Goal: Task Accomplishment & Management: Complete application form

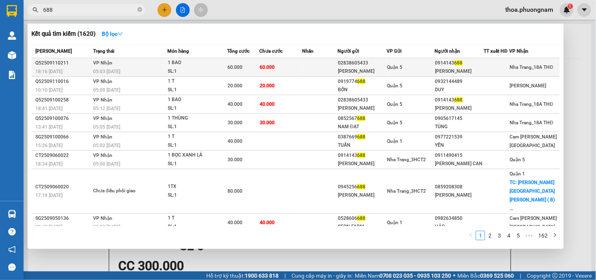
type input "688"
click at [346, 69] on div "[PERSON_NAME]" at bounding box center [362, 71] width 48 height 8
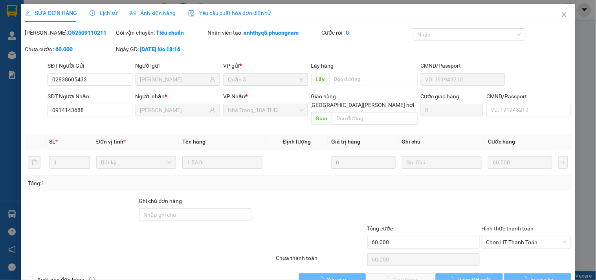
type input "02838605433"
type input "[PERSON_NAME]"
type input "0914143688"
type input "[PERSON_NAME]"
type input "60.000"
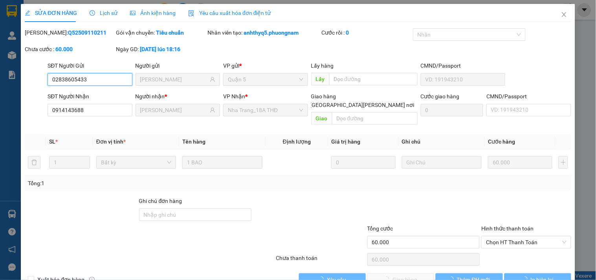
scroll to position [13, 0]
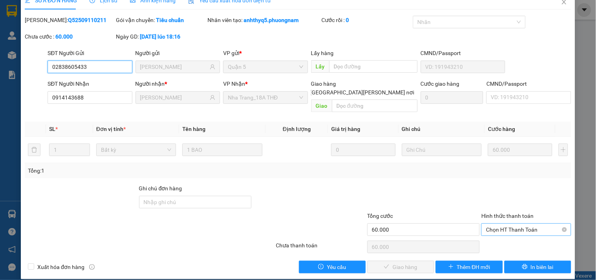
click at [496, 225] on span "Chọn HT Thanh Toán" at bounding box center [526, 229] width 80 height 12
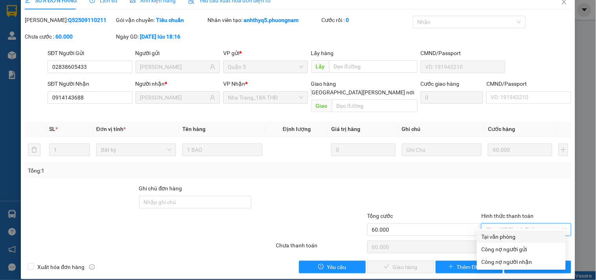
click at [486, 240] on div "Tại văn phòng" at bounding box center [521, 236] width 79 height 9
type input "0"
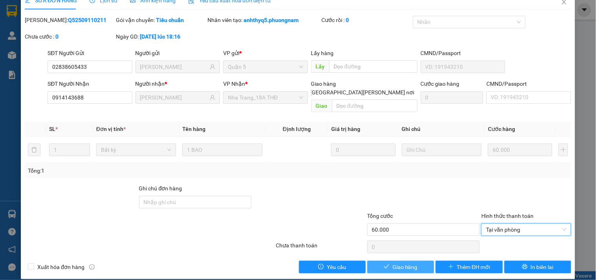
click at [384, 264] on button "Giao hàng" at bounding box center [400, 266] width 67 height 13
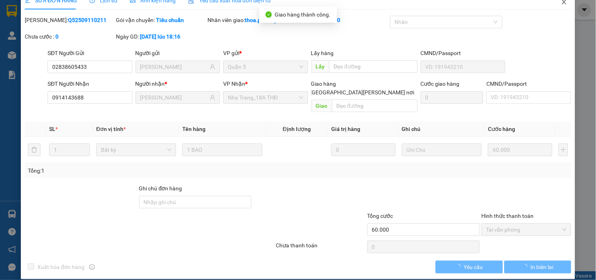
scroll to position [0, 0]
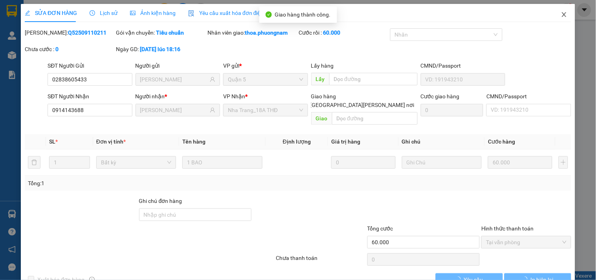
click at [562, 15] on span "Close" at bounding box center [564, 15] width 22 height 22
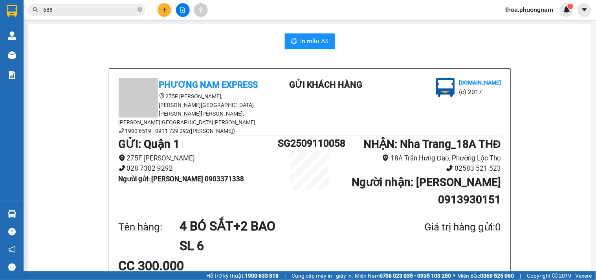
click at [112, 11] on input "688" at bounding box center [89, 9] width 93 height 9
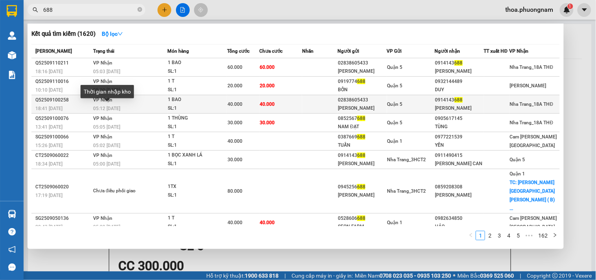
click at [116, 110] on span "05:12 - 11/09" at bounding box center [106, 108] width 27 height 5
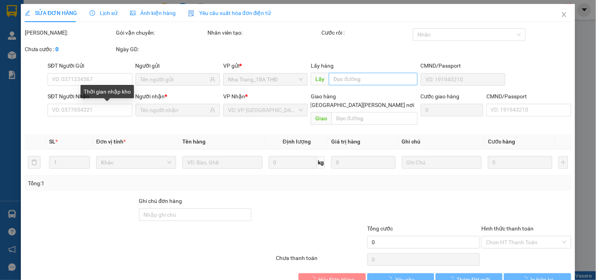
type input "02838605433"
type input "HOÀNG NAM"
type input "0914143688"
type input "MINH TÂM"
type input "40.000"
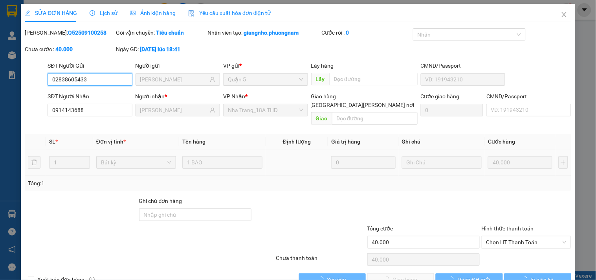
scroll to position [13, 0]
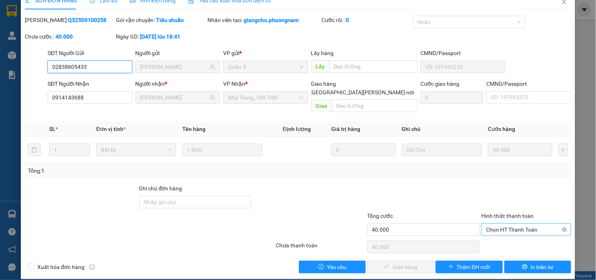
click at [508, 223] on span "Chọn HT Thanh Toán" at bounding box center [526, 229] width 80 height 12
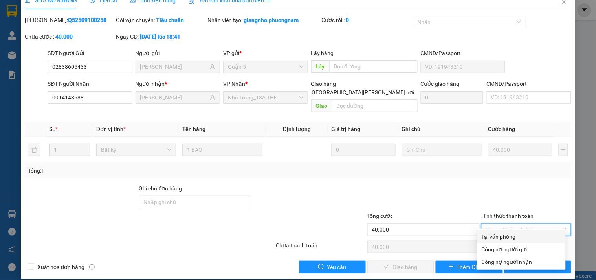
click at [501, 233] on div "Tại văn phòng" at bounding box center [521, 236] width 79 height 9
type input "0"
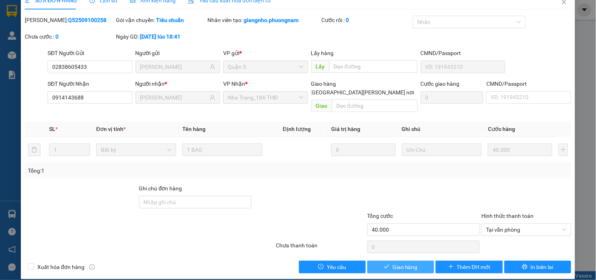
click at [392, 262] on span "Giao hàng" at bounding box center [404, 266] width 25 height 9
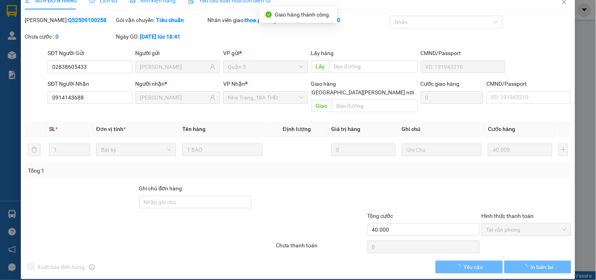
scroll to position [0, 0]
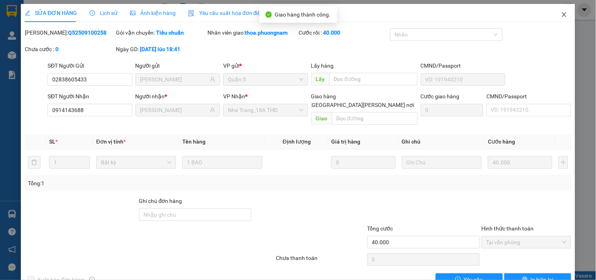
click at [553, 14] on span "Close" at bounding box center [564, 15] width 22 height 22
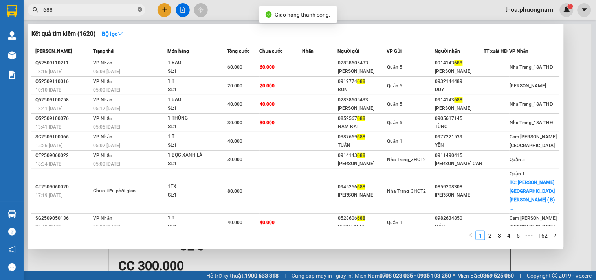
click at [140, 9] on icon "close-circle" at bounding box center [139, 9] width 5 height 5
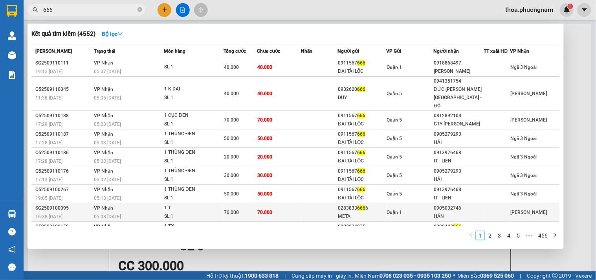
scroll to position [33, 0]
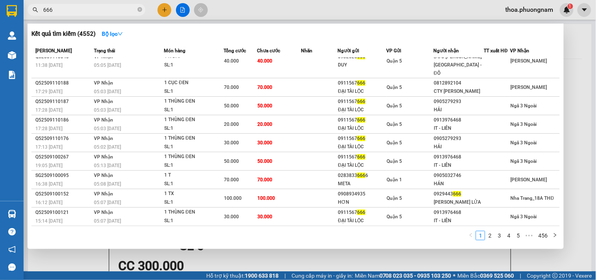
click at [95, 9] on input "666" at bounding box center [89, 9] width 93 height 9
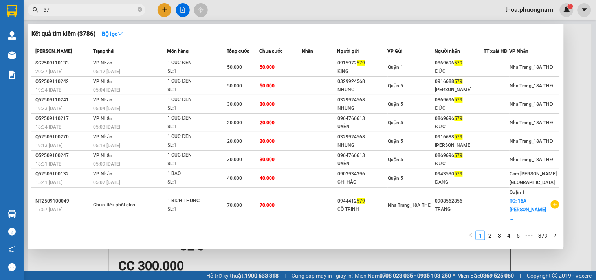
type input "5"
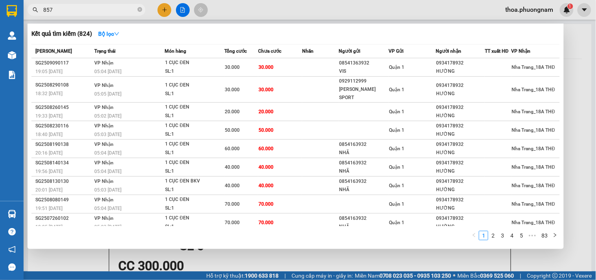
type input "8579"
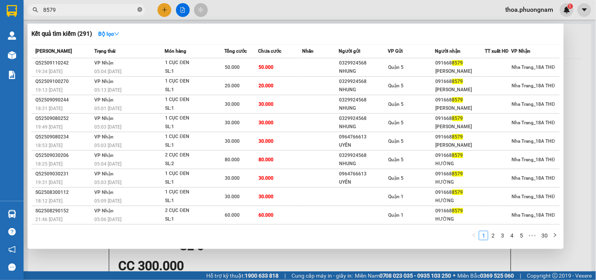
click at [139, 9] on icon "close-circle" at bounding box center [139, 9] width 5 height 5
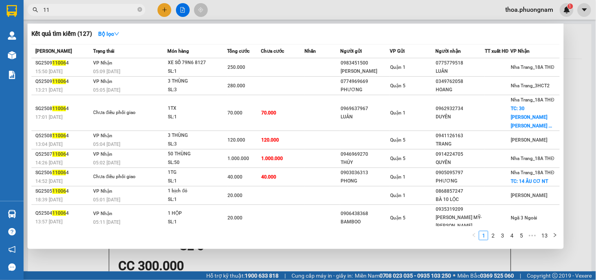
type input "1"
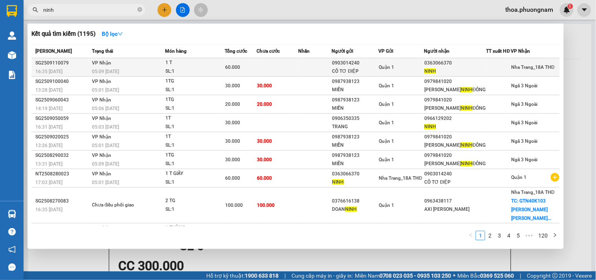
type input "ninh"
click at [291, 69] on td at bounding box center [276, 67] width 41 height 18
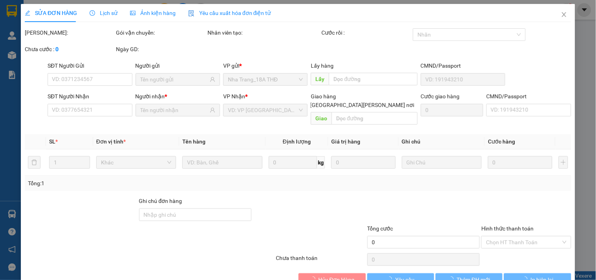
type input "0903014240"
type input "CÔ TƠ ĐIỆP"
type input "0363066370"
type input "NINH"
type input "60.000"
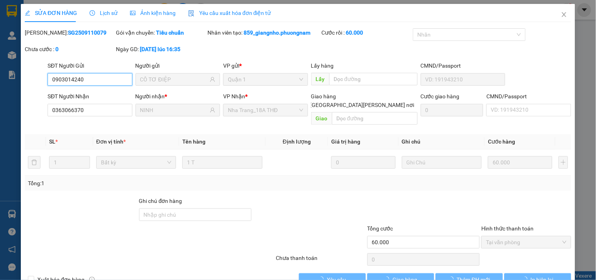
scroll to position [13, 0]
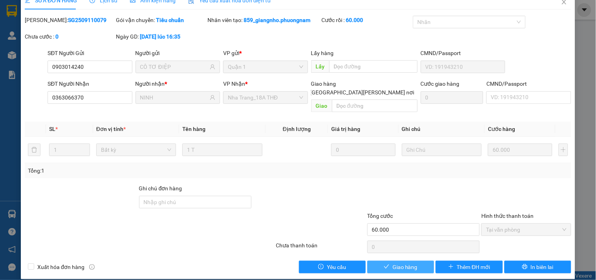
click at [393, 262] on span "Giao hàng" at bounding box center [404, 266] width 25 height 9
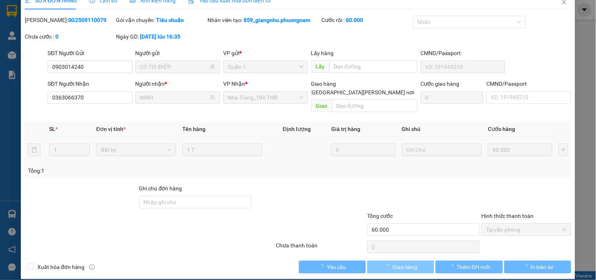
scroll to position [0, 0]
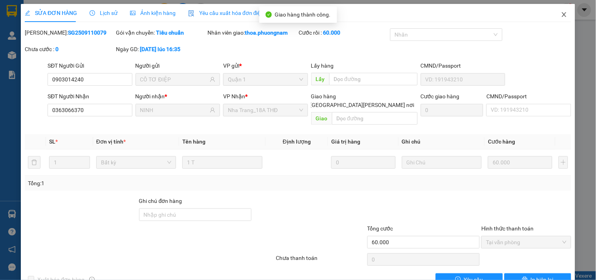
click at [561, 17] on icon "close" at bounding box center [564, 14] width 6 height 6
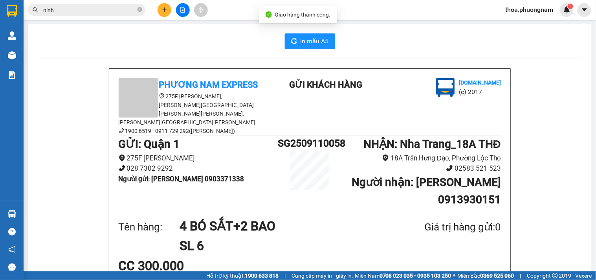
click at [123, 8] on input "ninh" at bounding box center [89, 9] width 93 height 9
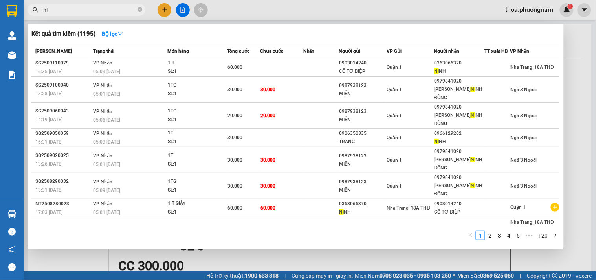
type input "n"
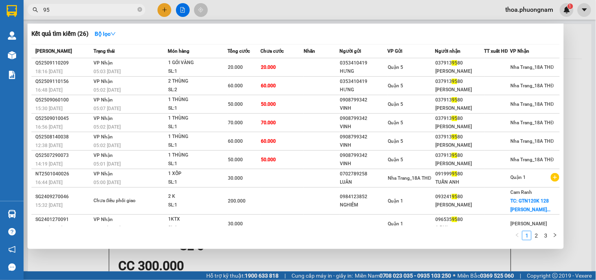
type input "9"
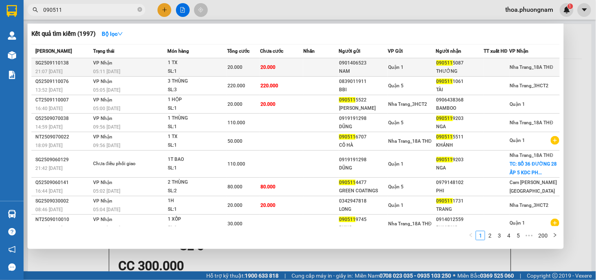
type input "090511"
click at [248, 72] on td "20.000" at bounding box center [243, 67] width 33 height 18
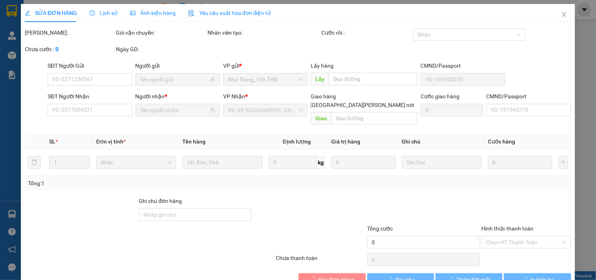
type input "0901406523"
type input "NAM"
type input "0905115087"
type input "THƯỞNG"
type input "20.000"
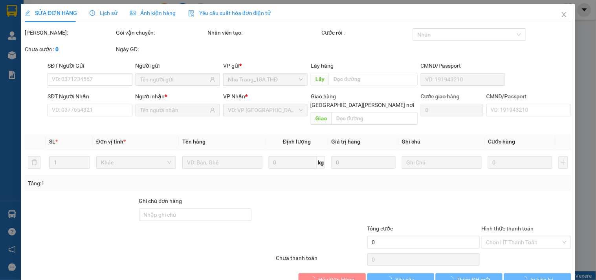
type input "20.000"
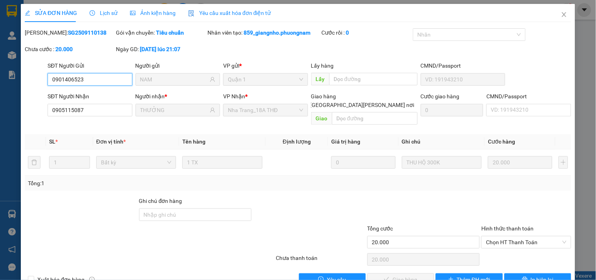
scroll to position [13, 0]
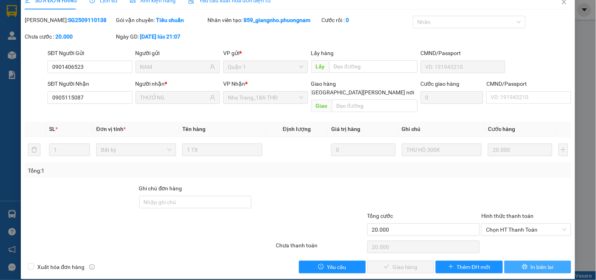
click at [521, 260] on button "In biên lai" at bounding box center [537, 266] width 67 height 13
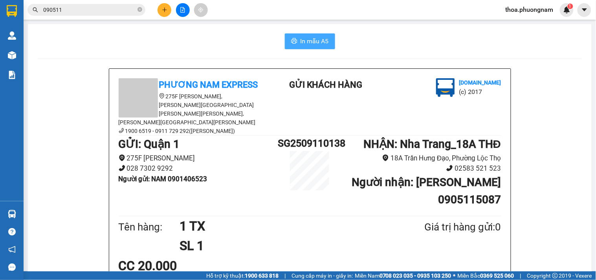
click at [306, 38] on span "In mẫu A5" at bounding box center [314, 41] width 28 height 10
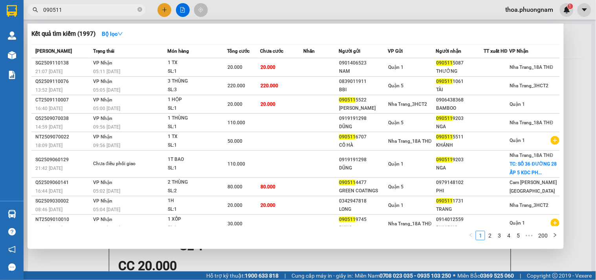
drag, startPoint x: 96, startPoint y: 12, endPoint x: 0, endPoint y: 37, distance: 99.1
click at [0, 30] on section "Kết quả tìm kiếm ( 1997 ) Bộ lọc Mã ĐH Trạng thái Món hàng Tổng cước Chưa cước …" at bounding box center [298, 140] width 596 height 280
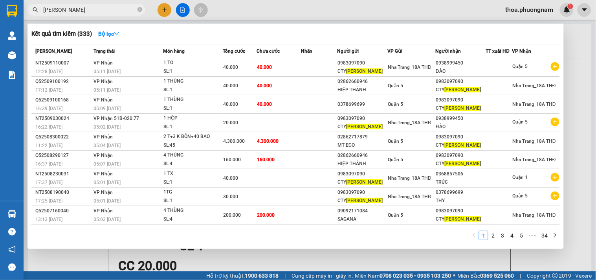
drag, startPoint x: 89, startPoint y: 9, endPoint x: 0, endPoint y: -35, distance: 99.1
click at [0, 0] on html "Kết quả tìm kiếm ( 333 ) Bộ lọc Mã ĐH Trạng thái Món hàng Tổng cước Chưa cước N…" at bounding box center [298, 140] width 596 height 280
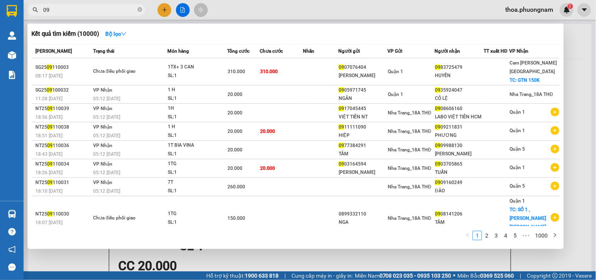
type input "0"
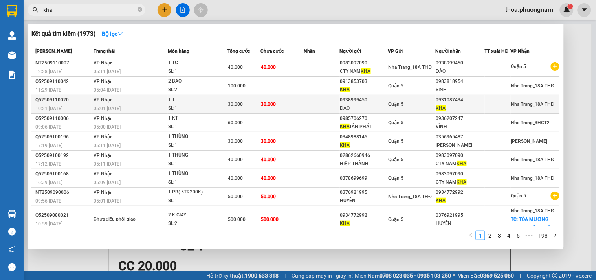
type input "kha"
click at [373, 101] on div "0938999450" at bounding box center [364, 100] width 48 height 8
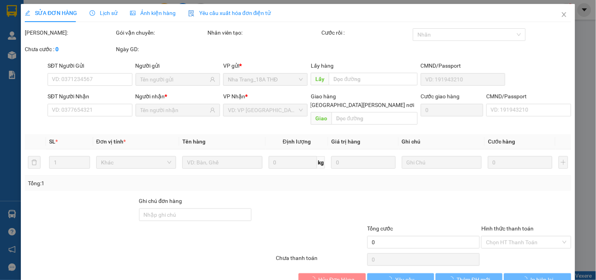
type input "0938999450"
type input "ĐÀO"
type input "0931087434"
type input "KHA"
type input "30.000"
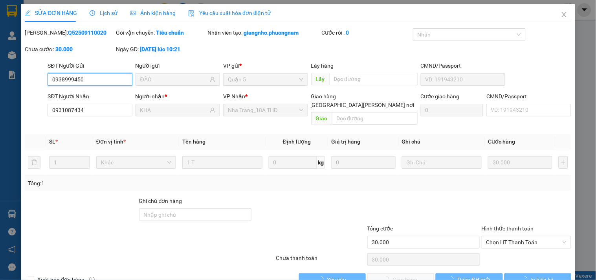
scroll to position [13, 0]
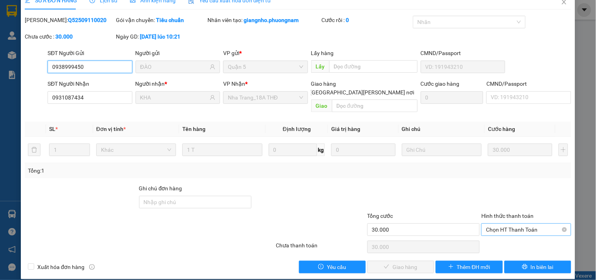
click at [514, 223] on span "Chọn HT Thanh Toán" at bounding box center [526, 229] width 80 height 12
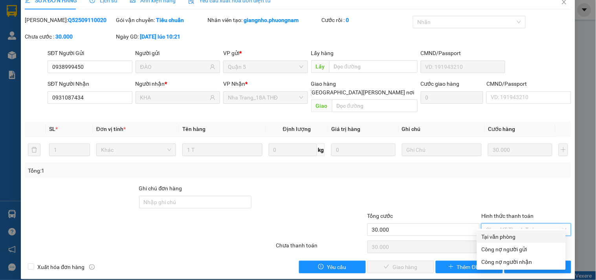
click at [515, 236] on div "Tại văn phòng" at bounding box center [521, 236] width 79 height 9
type input "0"
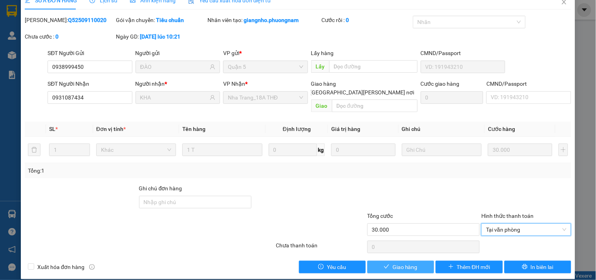
click at [384, 264] on icon "check" at bounding box center [386, 266] width 5 height 5
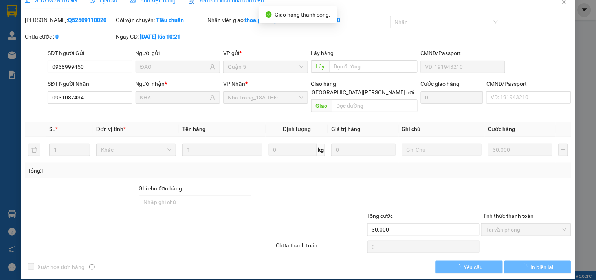
scroll to position [0, 0]
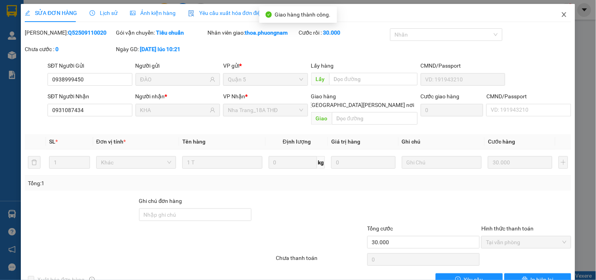
click at [555, 10] on span "Close" at bounding box center [564, 15] width 22 height 22
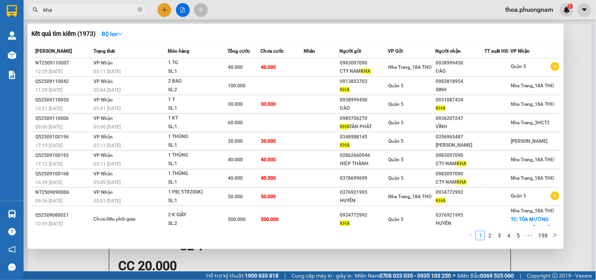
drag, startPoint x: 118, startPoint y: 10, endPoint x: 0, endPoint y: 10, distance: 118.2
click at [2, 10] on section "Kết quả tìm kiếm ( 1973 ) Bộ lọc Mã ĐH Trạng thái Món hàng Tổng cước Chưa cước …" at bounding box center [298, 140] width 596 height 280
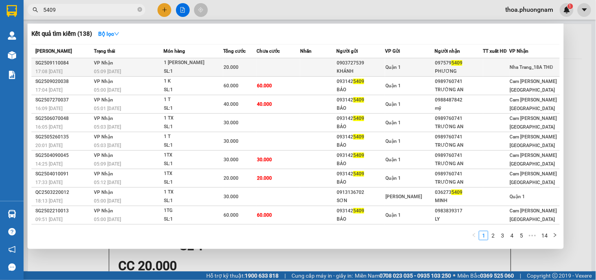
type input "5409"
click at [322, 66] on td at bounding box center [318, 67] width 36 height 18
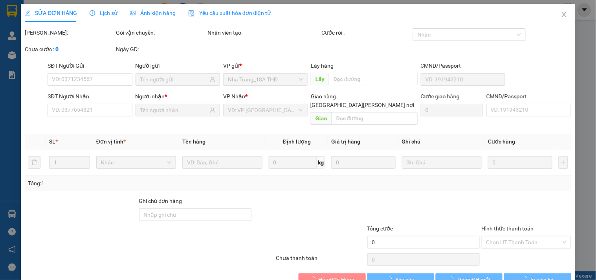
type input "0903727539"
type input "KHÁNH"
type input "0975795409"
type input "PHƯƠNG"
type input "20.000"
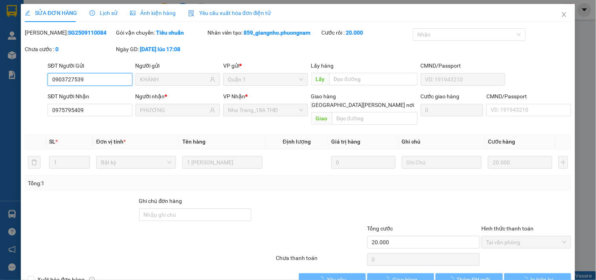
scroll to position [13, 0]
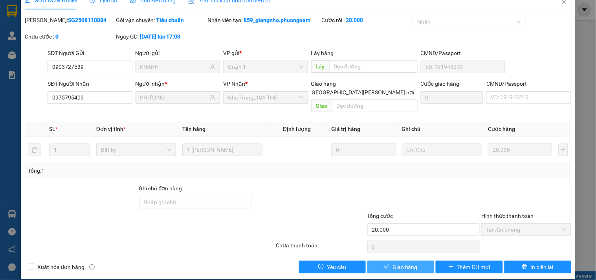
click at [392, 262] on span "Giao hàng" at bounding box center [404, 266] width 25 height 9
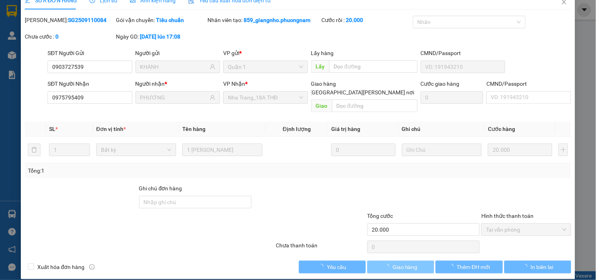
scroll to position [0, 0]
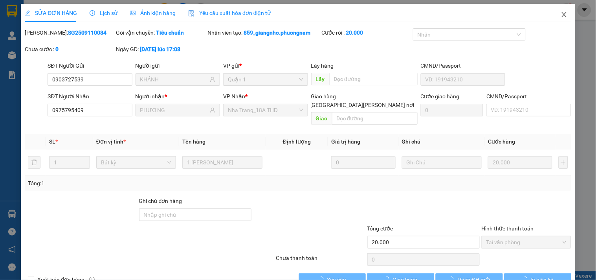
click at [562, 15] on icon "close" at bounding box center [564, 14] width 4 height 5
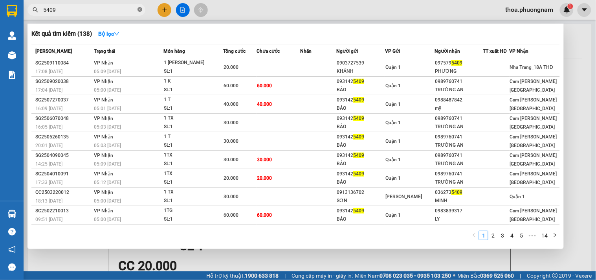
click at [139, 11] on icon "close-circle" at bounding box center [139, 9] width 5 height 5
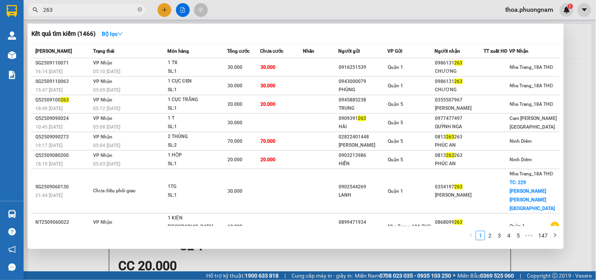
type input "263"
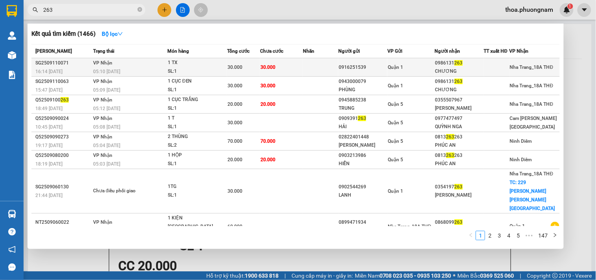
click at [144, 71] on div "05:10 - 12/09" at bounding box center [130, 71] width 74 height 9
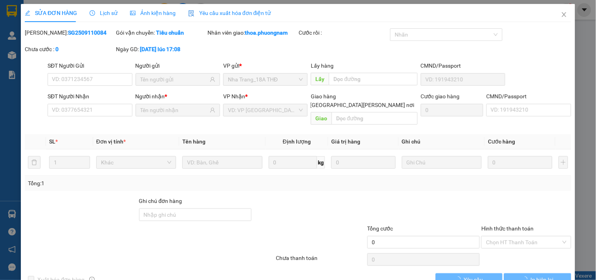
type input "0916251539"
type input "0986131263"
type input "CHƯƠNG"
type input "30.000"
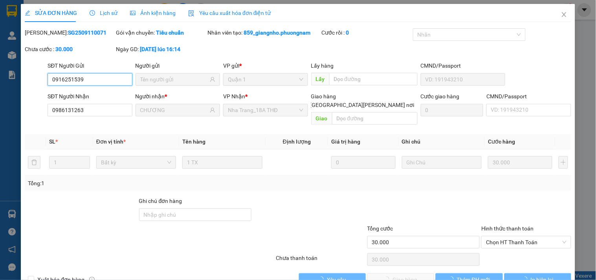
scroll to position [13, 0]
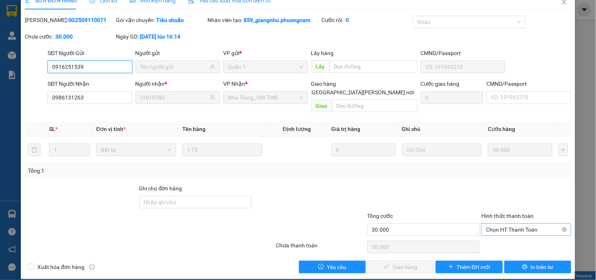
click at [500, 223] on span "Chọn HT Thanh Toán" at bounding box center [526, 229] width 80 height 12
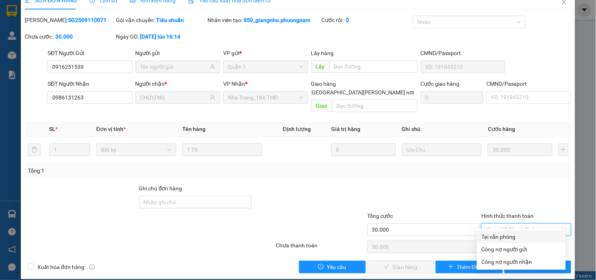
click at [502, 236] on div "Tại văn phòng" at bounding box center [521, 236] width 79 height 9
type input "0"
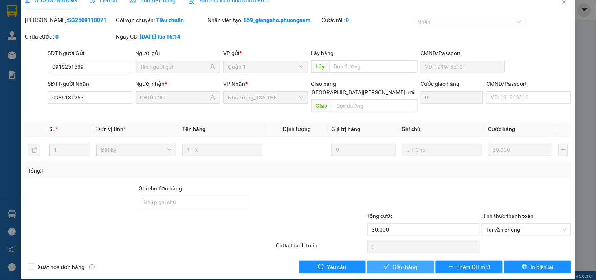
click at [413, 262] on span "Giao hàng" at bounding box center [404, 266] width 25 height 9
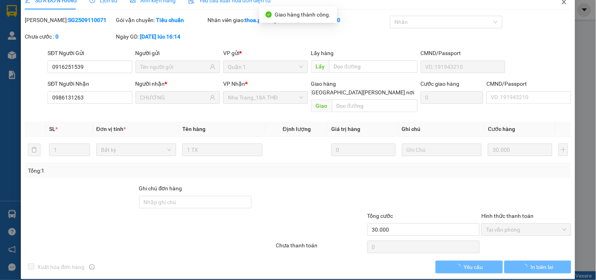
scroll to position [0, 0]
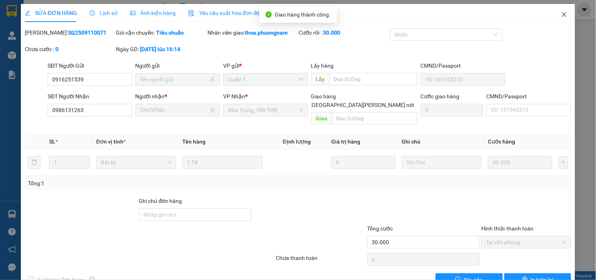
click at [566, 10] on span "Close" at bounding box center [564, 15] width 22 height 22
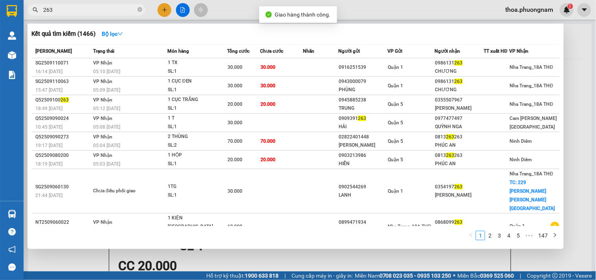
click at [109, 13] on input "263" at bounding box center [89, 9] width 93 height 9
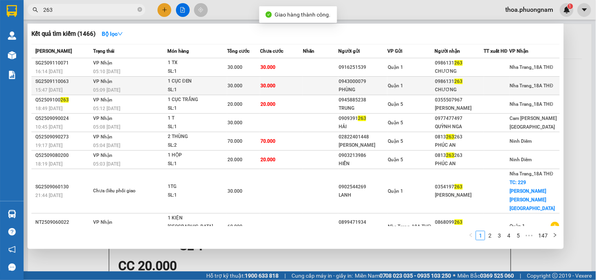
click at [123, 81] on td "VP Nhận 05:09 - 12/09" at bounding box center [129, 86] width 76 height 18
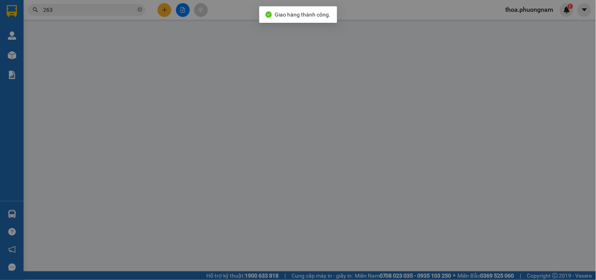
type input "0943000079"
type input "PHÙNG"
type input "0986131263"
type input "CHƯƠNG"
type input "30.000"
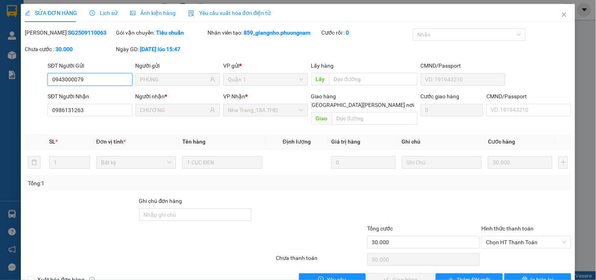
scroll to position [13, 0]
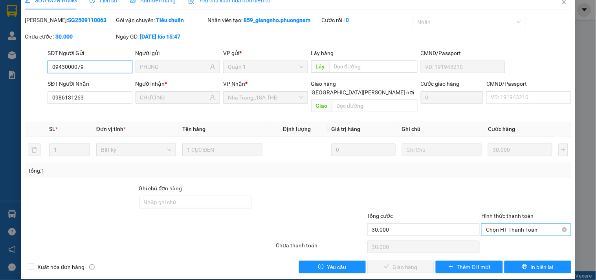
click at [509, 223] on span "Chọn HT Thanh Toán" at bounding box center [526, 229] width 80 height 12
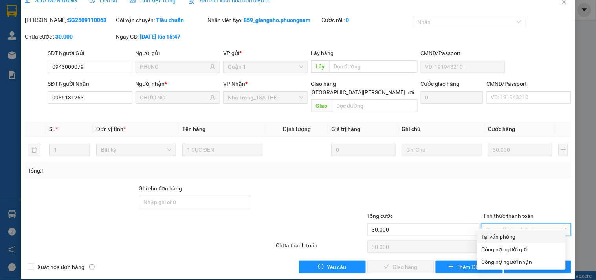
drag, startPoint x: 489, startPoint y: 233, endPoint x: 479, endPoint y: 242, distance: 12.5
click at [488, 234] on div "Tại văn phòng" at bounding box center [521, 236] width 79 height 9
type input "0"
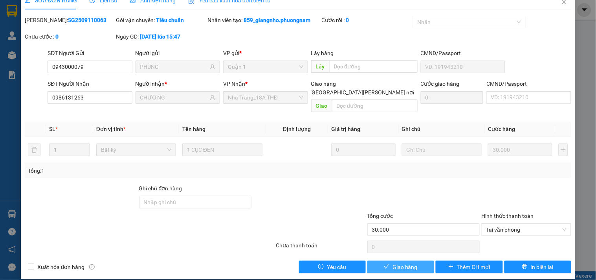
click at [393, 262] on span "Giao hàng" at bounding box center [404, 266] width 25 height 9
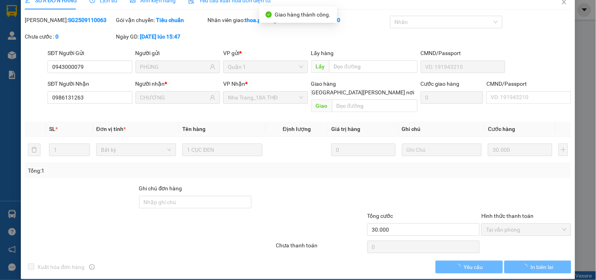
scroll to position [0, 0]
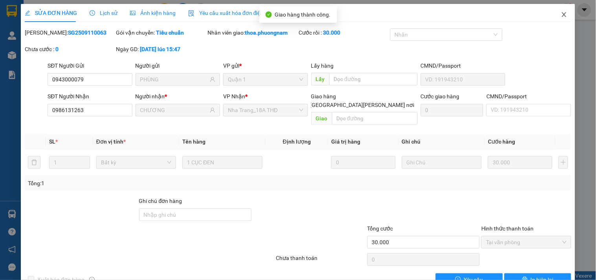
click at [565, 13] on span "Close" at bounding box center [564, 15] width 22 height 22
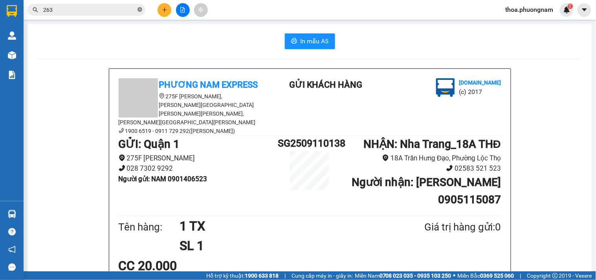
click at [138, 11] on icon "close-circle" at bounding box center [139, 9] width 5 height 5
type input "8"
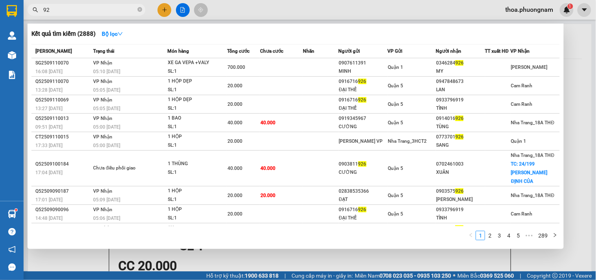
type input "9"
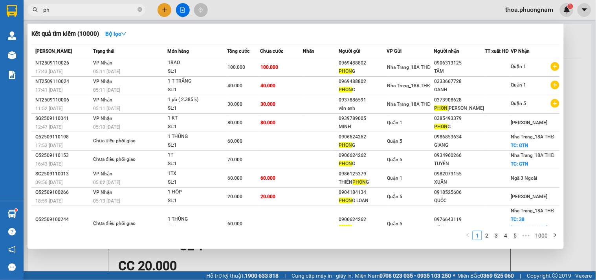
type input "p"
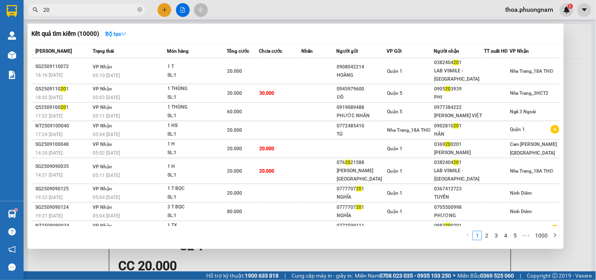
type input "2"
type input "2544"
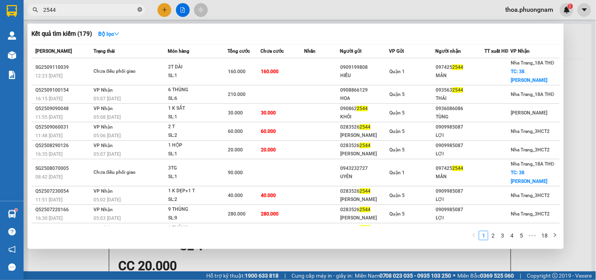
click at [139, 9] on icon "close-circle" at bounding box center [139, 9] width 5 height 5
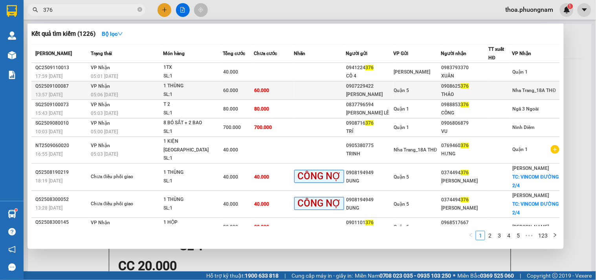
type input "376"
click at [288, 90] on td "60.000" at bounding box center [274, 90] width 40 height 18
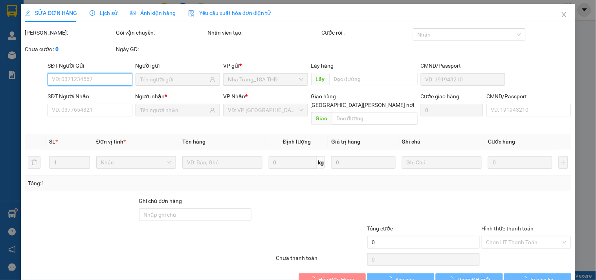
type input "0907229422"
type input "BÌNH - TÒNG"
type input "0908625376"
type input "THẢO"
type input "60.000"
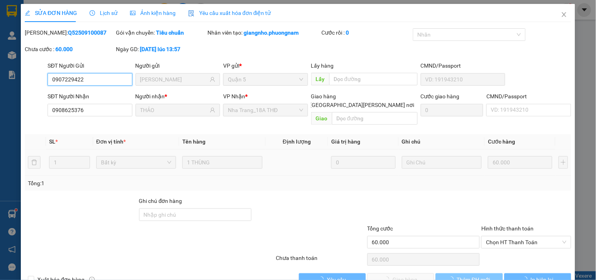
scroll to position [13, 0]
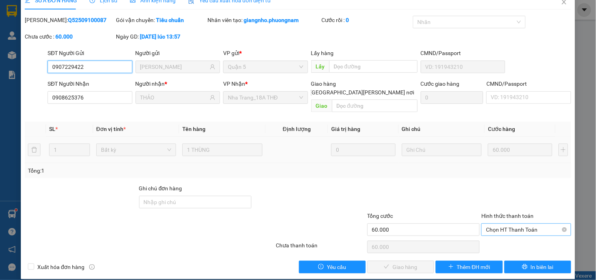
click at [505, 223] on span "Chọn HT Thanh Toán" at bounding box center [526, 229] width 80 height 12
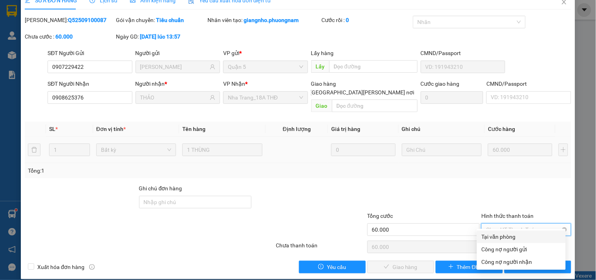
click at [482, 239] on div "Tại văn phòng" at bounding box center [521, 236] width 79 height 9
type input "0"
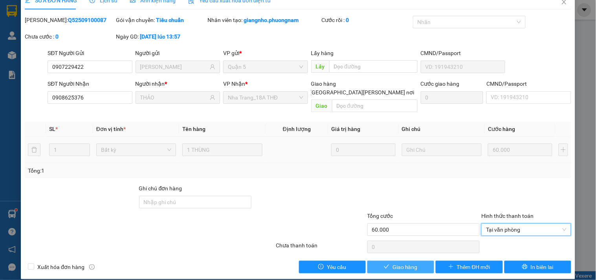
click at [394, 262] on span "Giao hàng" at bounding box center [404, 266] width 25 height 9
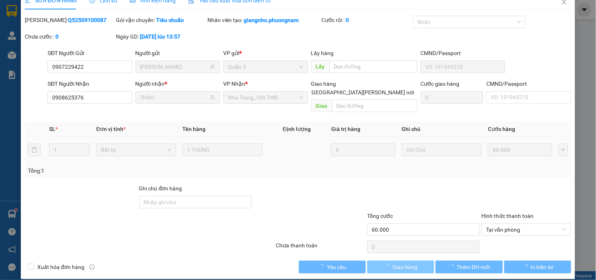
scroll to position [0, 0]
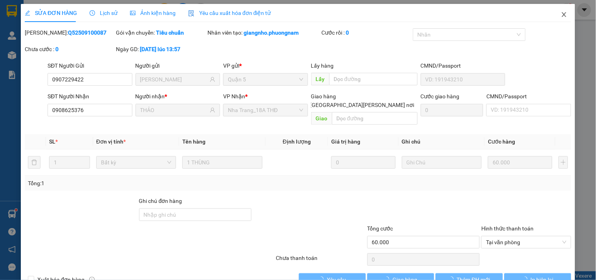
click at [561, 5] on span "Close" at bounding box center [564, 15] width 22 height 22
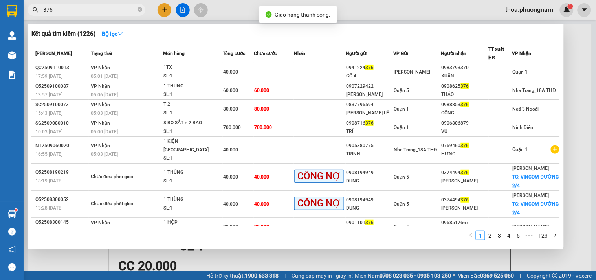
click at [111, 11] on input "376" at bounding box center [89, 9] width 93 height 9
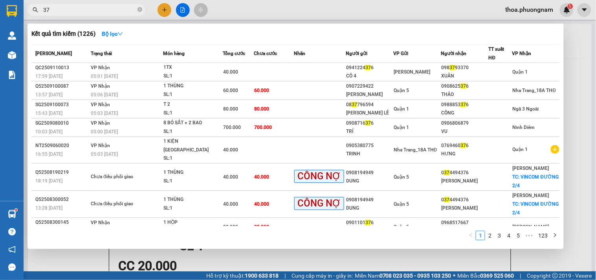
type input "3"
type input "832"
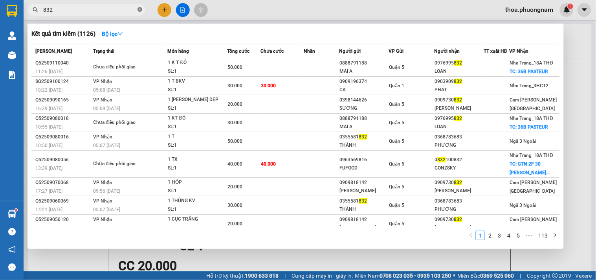
click at [140, 8] on icon "close-circle" at bounding box center [139, 9] width 5 height 5
type input "0"
type input "9"
type input "0899898797"
click at [123, 33] on icon "down" at bounding box center [119, 33] width 5 height 5
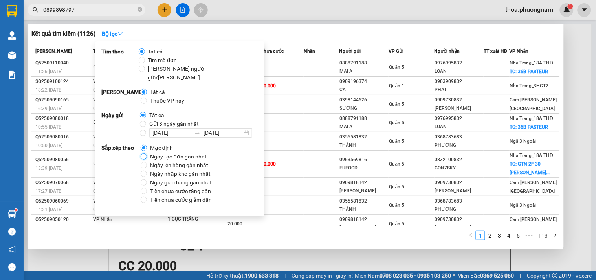
click at [144, 153] on input "Ngày tạo đơn gần nhất" at bounding box center [144, 156] width 6 height 6
radio input "true"
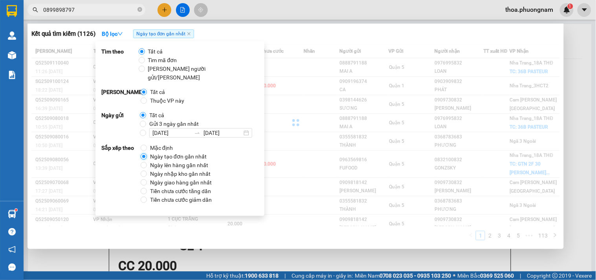
radio input "false"
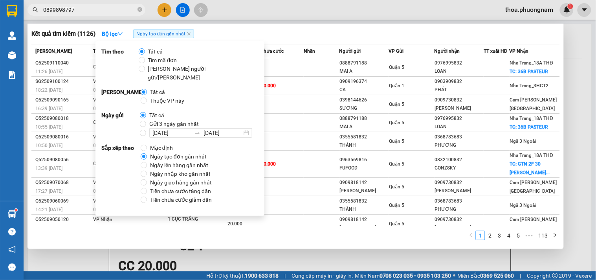
click at [187, 276] on div at bounding box center [298, 140] width 596 height 280
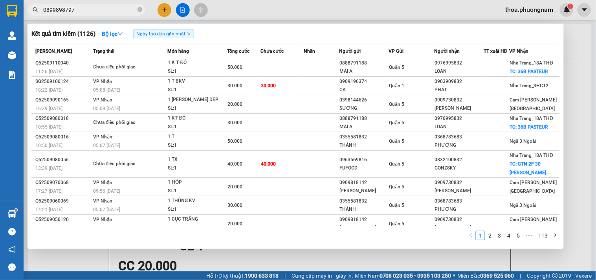
click at [112, 7] on input "0899898797" at bounding box center [89, 9] width 93 height 9
click at [137, 8] on icon "close-circle" at bounding box center [139, 9] width 5 height 5
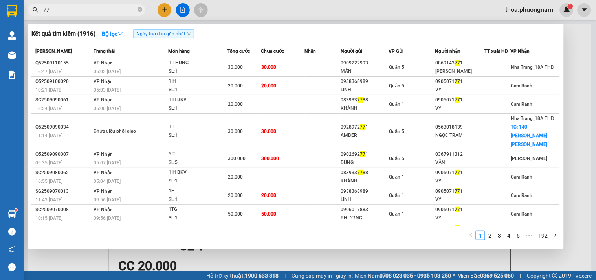
type input "7"
type input "339"
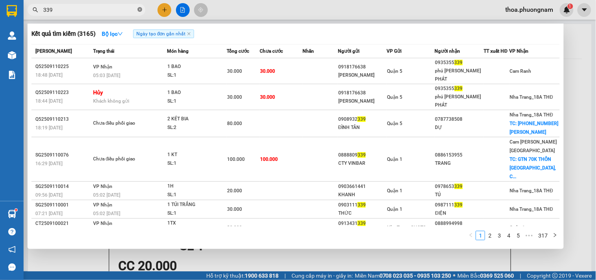
click at [141, 10] on icon "close-circle" at bounding box center [139, 9] width 5 height 5
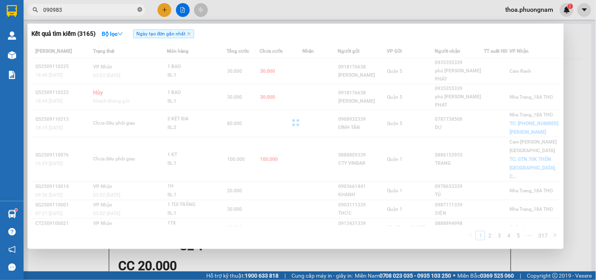
type input "0909831"
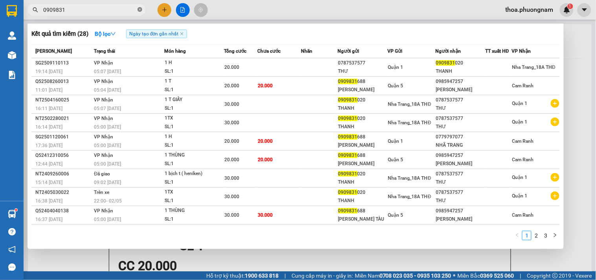
click at [139, 10] on icon "close-circle" at bounding box center [139, 9] width 5 height 5
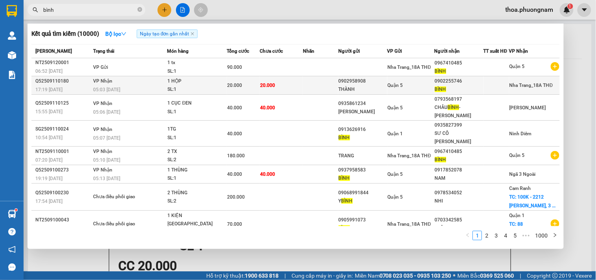
type input "bình"
click at [241, 79] on td "20.000" at bounding box center [243, 85] width 33 height 18
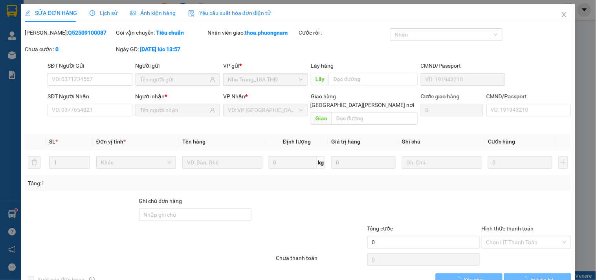
type input "0902958908"
type input "THÀNH"
type input "0902255746"
type input "BÌNH"
type input "20.000"
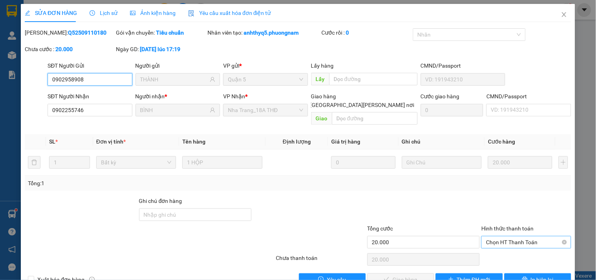
click at [526, 236] on span "Chọn HT Thanh Toán" at bounding box center [526, 242] width 80 height 12
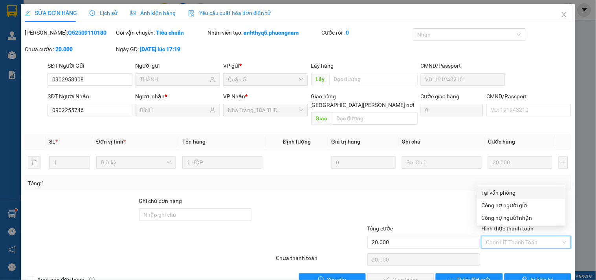
click at [520, 193] on div "Tại văn phòng" at bounding box center [521, 192] width 79 height 9
type input "0"
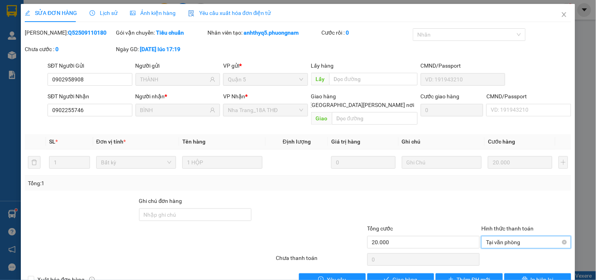
scroll to position [13, 0]
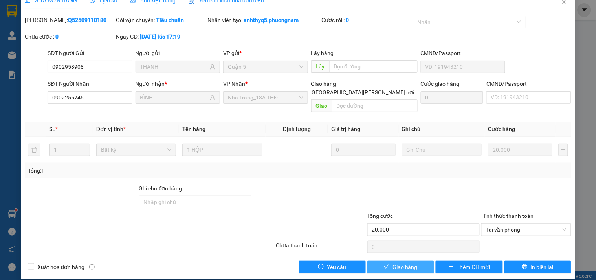
click at [417, 260] on button "Giao hàng" at bounding box center [400, 266] width 67 height 13
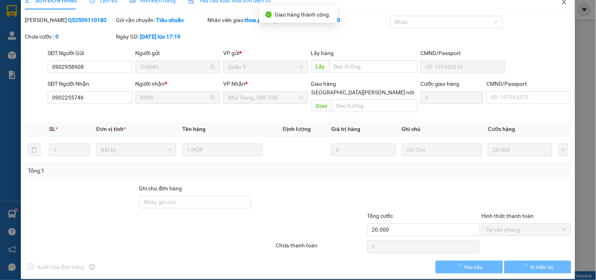
scroll to position [0, 0]
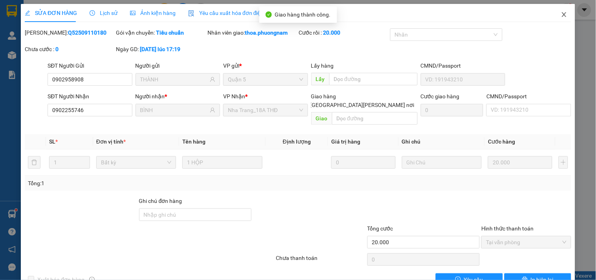
click at [566, 15] on span "Close" at bounding box center [564, 15] width 22 height 22
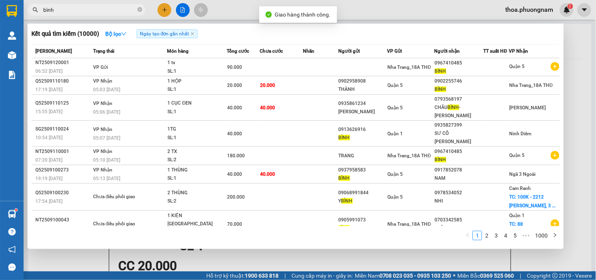
click at [120, 9] on input "bình" at bounding box center [89, 9] width 93 height 9
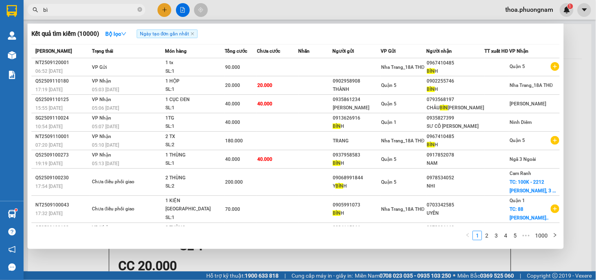
type input "b"
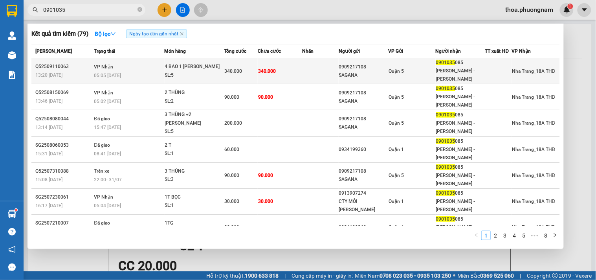
type input "0901035"
click at [287, 66] on td "340.000" at bounding box center [280, 71] width 44 height 26
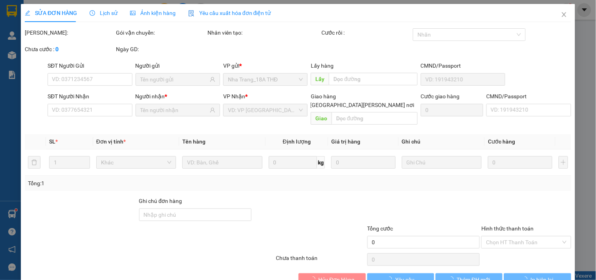
type input "0909217108"
type input "SAGANA"
type input "0901035085"
type input "TUẤN - ĐĂNG QUANG"
type input "340.000"
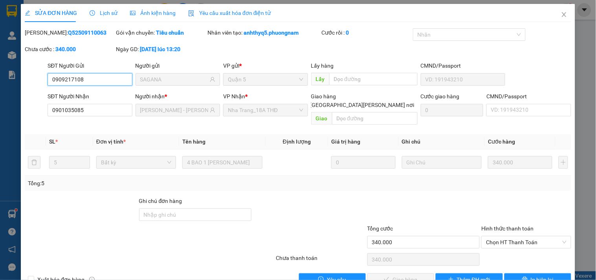
scroll to position [13, 0]
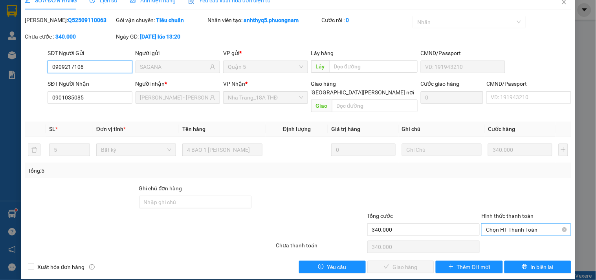
click at [493, 225] on span "Chọn HT Thanh Toán" at bounding box center [526, 229] width 80 height 12
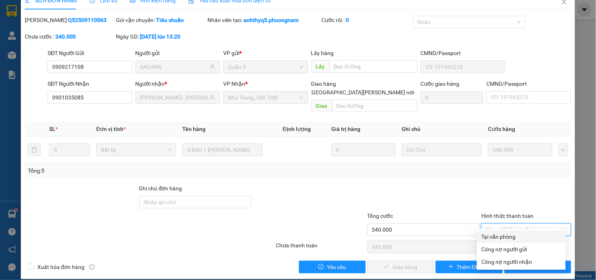
drag, startPoint x: 497, startPoint y: 236, endPoint x: 451, endPoint y: 240, distance: 46.2
click at [498, 234] on div "Tại văn phòng" at bounding box center [521, 236] width 79 height 9
type input "0"
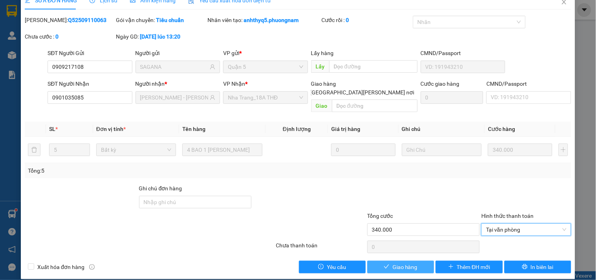
click at [397, 262] on span "Giao hàng" at bounding box center [404, 266] width 25 height 9
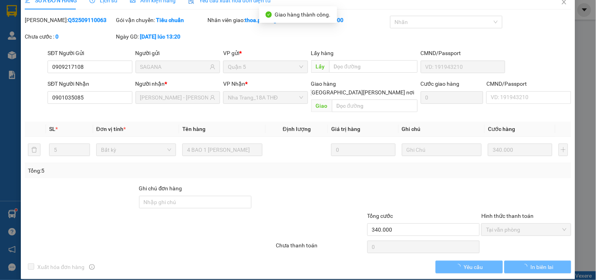
scroll to position [0, 0]
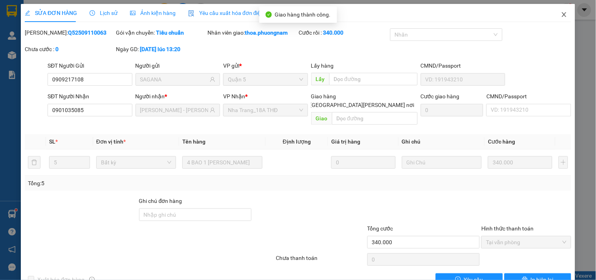
click at [553, 16] on span "Close" at bounding box center [564, 15] width 22 height 22
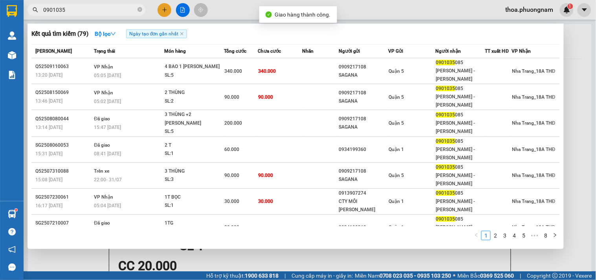
click at [92, 13] on input "0901035" at bounding box center [89, 9] width 93 height 9
click at [140, 9] on icon "close-circle" at bounding box center [139, 9] width 5 height 5
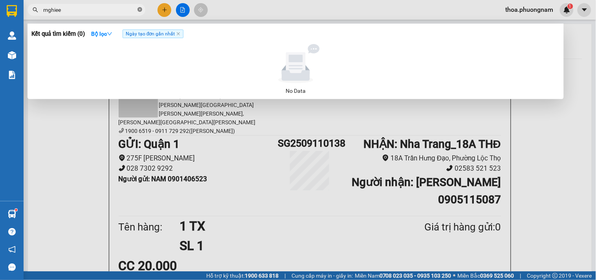
type input "mghieem"
click at [140, 8] on icon "close-circle" at bounding box center [139, 9] width 5 height 5
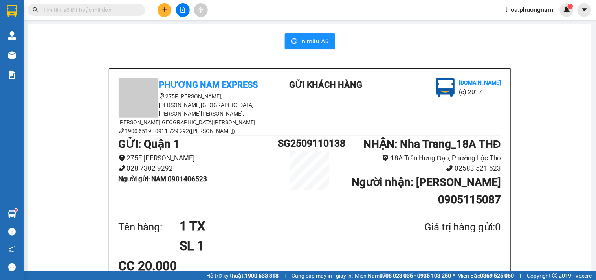
type input "n"
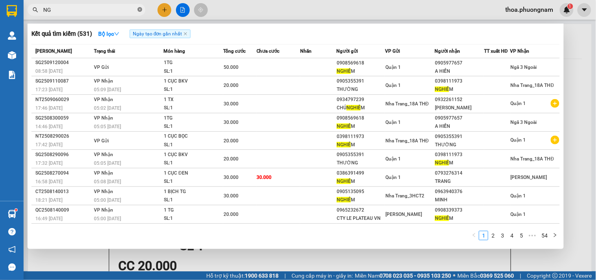
type input "N"
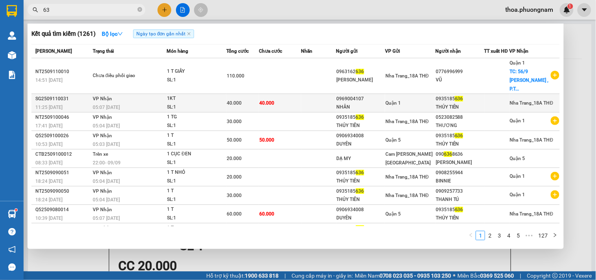
type input "6"
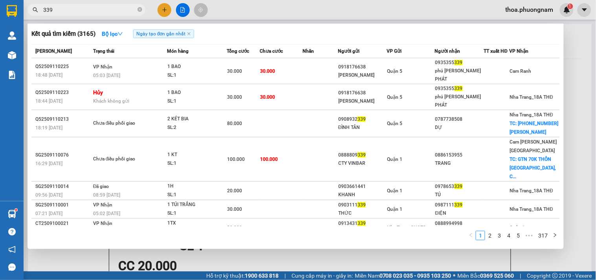
type input "339"
click at [136, 11] on span "339" at bounding box center [86, 10] width 118 height 12
click at [138, 8] on icon "close-circle" at bounding box center [139, 9] width 5 height 5
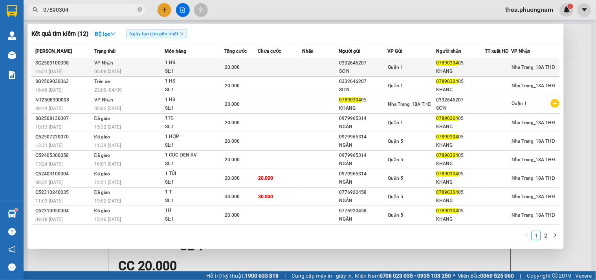
type input "07890304"
click at [207, 63] on div "1 HS" at bounding box center [194, 63] width 59 height 9
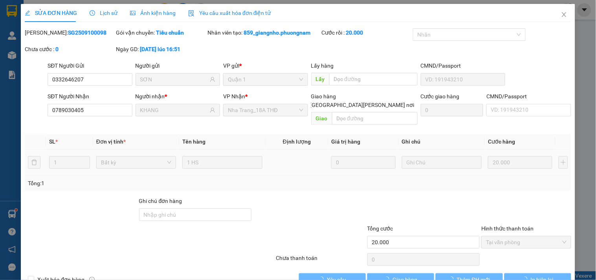
type input "0332646207"
type input "SƠN"
type input "0789030405"
type input "KHANG"
type input "20.000"
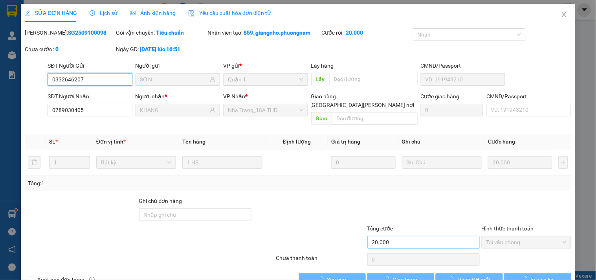
scroll to position [13, 0]
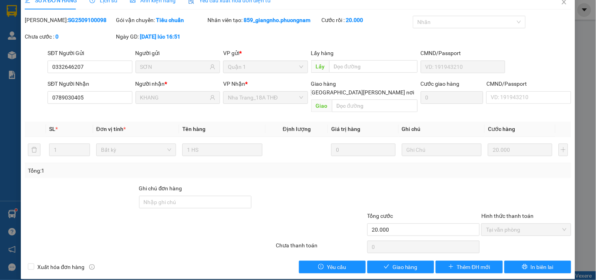
click at [389, 249] on div "Total Paid Fee 20.000 Total UnPaid Fee 0 Cash Collection Total Fee Mã ĐH: SG250…" at bounding box center [298, 144] width 546 height 257
click at [387, 260] on button "Giao hàng" at bounding box center [400, 266] width 67 height 13
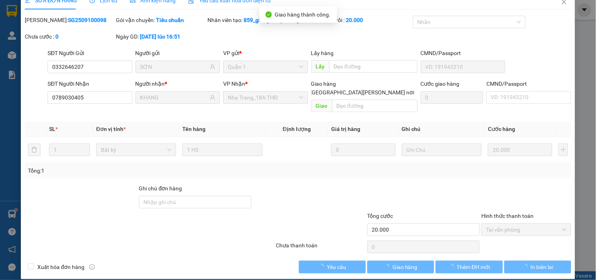
scroll to position [0, 0]
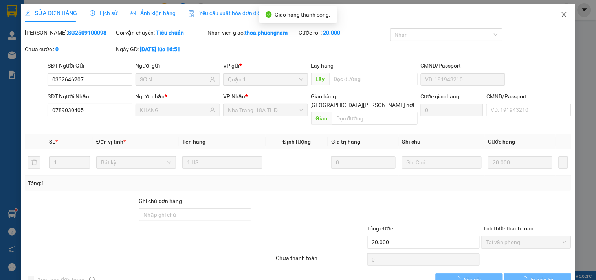
click at [559, 10] on span "Close" at bounding box center [564, 15] width 22 height 22
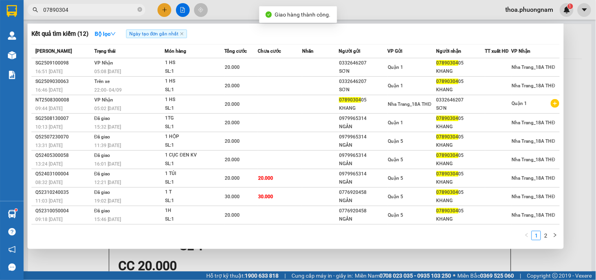
click at [90, 10] on input "07890304" at bounding box center [89, 9] width 93 height 9
click at [140, 8] on icon "close-circle" at bounding box center [139, 9] width 5 height 5
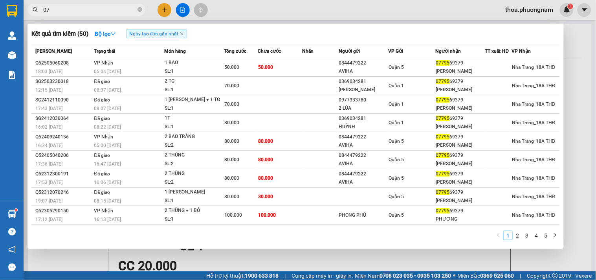
type input "0"
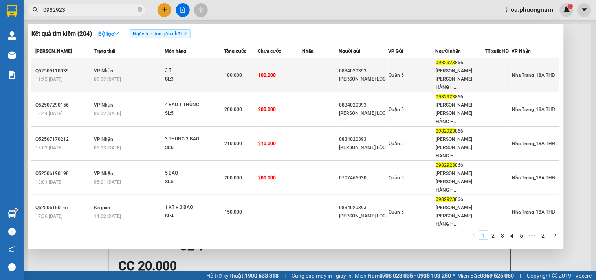
type input "0982923"
click at [264, 74] on td "100.000" at bounding box center [280, 75] width 44 height 34
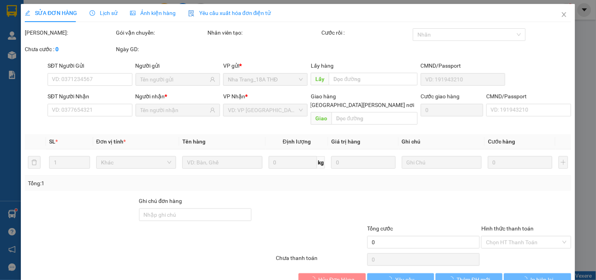
type input "0834020393"
type input "THIÊN TÀI LỘC"
type input "0982923866"
type input "PHƯƠNG - TRẦN HÂN - CỬA HÀNG HUY HOÀNG"
type input "100.000"
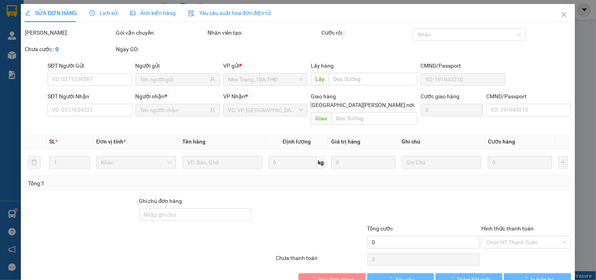
type input "100.000"
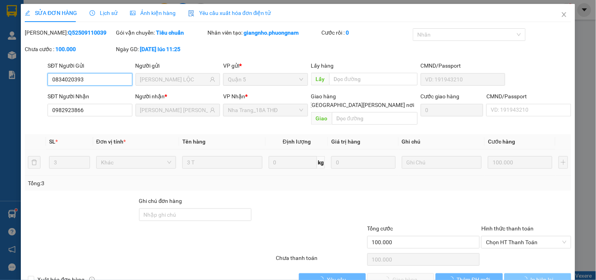
scroll to position [13, 0]
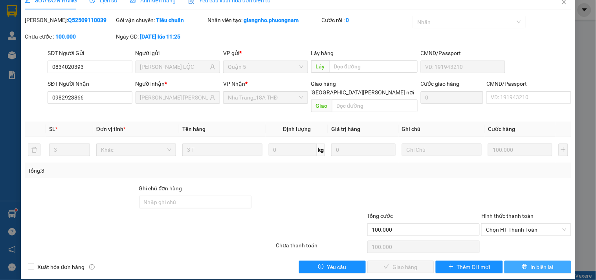
click at [531, 262] on span "In biên lai" at bounding box center [542, 266] width 23 height 9
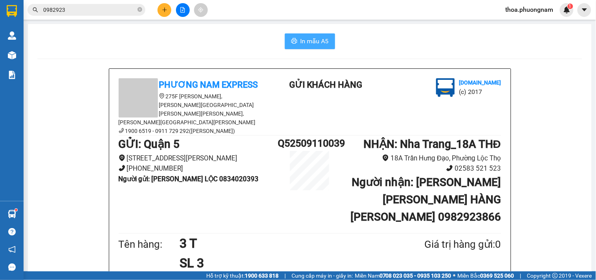
click at [296, 37] on button "In mẫu A5" at bounding box center [310, 41] width 50 height 16
click at [91, 18] on div "Kết quả tìm kiếm ( 204 ) Bộ lọc Ngày tạo đơn gần nhất Mã ĐH Trạng thái Món hàng…" at bounding box center [298, 10] width 596 height 20
click at [93, 18] on div "Kết quả tìm kiếm ( 204 ) Bộ lọc Ngày tạo đơn gần nhất Mã ĐH Trạng thái Món hàng…" at bounding box center [298, 10] width 596 height 20
click at [103, 14] on span "0982923" at bounding box center [86, 10] width 118 height 12
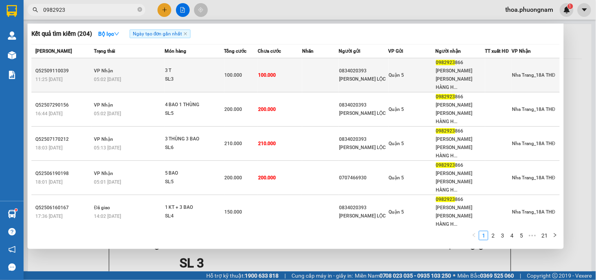
click at [350, 79] on td "0834020393 THIÊN TÀI LỘC" at bounding box center [363, 75] width 49 height 34
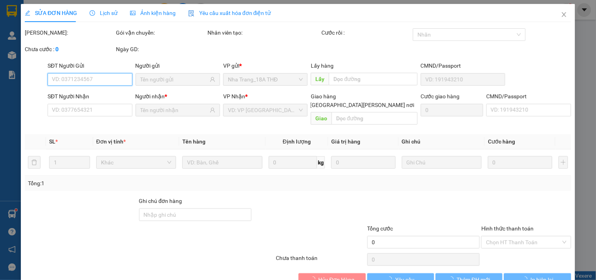
type input "0834020393"
type input "THIÊN TÀI LỘC"
type input "0982923866"
type input "PHƯƠNG - TRẦN HÂN - CỬA HÀNG HUY HOÀNG"
type input "100.000"
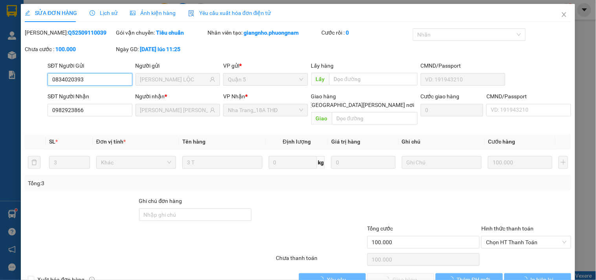
scroll to position [13, 0]
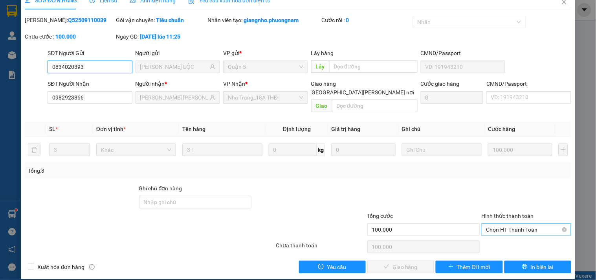
click at [507, 223] on span "Chọn HT Thanh Toán" at bounding box center [526, 229] width 80 height 12
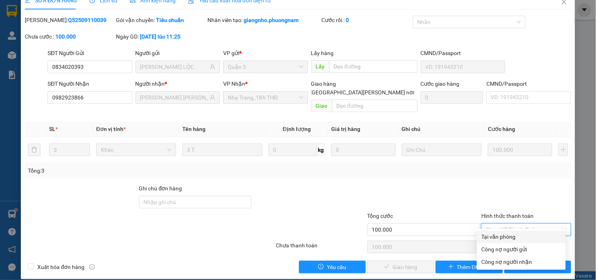
click at [504, 231] on div "Tại văn phòng" at bounding box center [521, 236] width 89 height 13
type input "0"
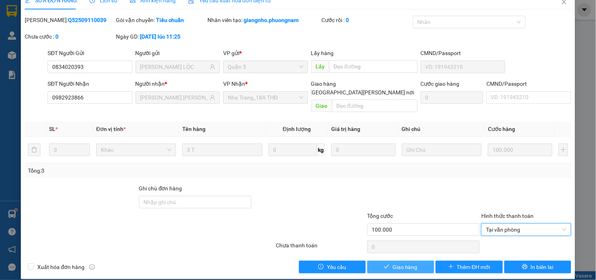
click at [414, 260] on button "Giao hàng" at bounding box center [400, 266] width 67 height 13
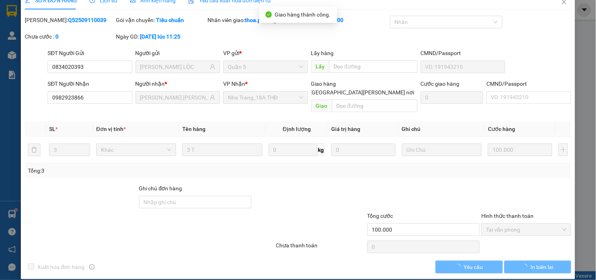
scroll to position [0, 0]
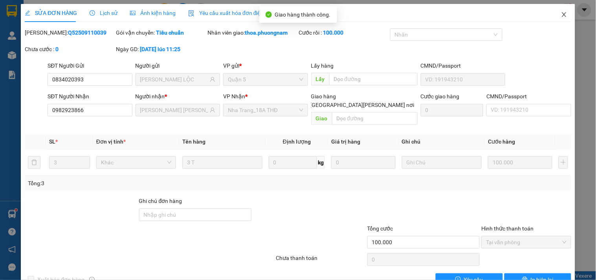
click at [564, 10] on span "Close" at bounding box center [564, 15] width 22 height 22
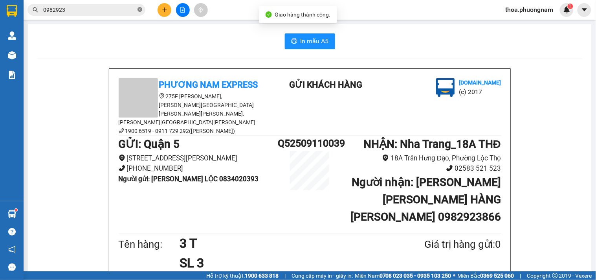
click at [141, 11] on icon "close-circle" at bounding box center [139, 9] width 5 height 5
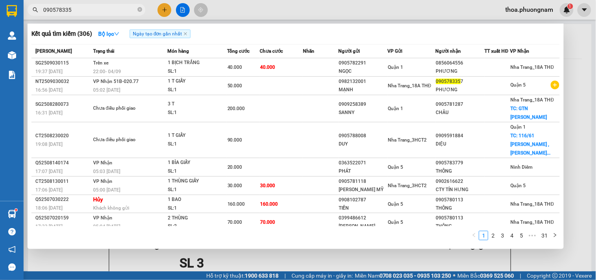
type input "0905783357"
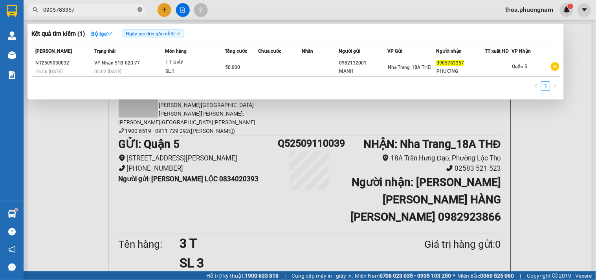
click at [139, 9] on icon "close-circle" at bounding box center [139, 9] width 5 height 5
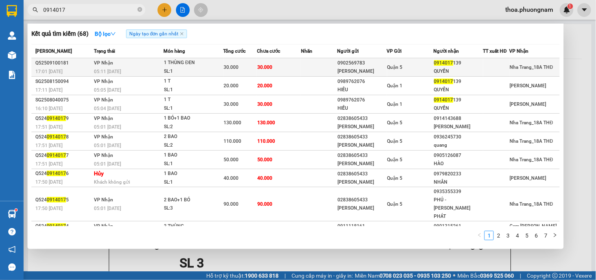
type input "0914017"
click at [274, 64] on td "30.000" at bounding box center [279, 67] width 44 height 18
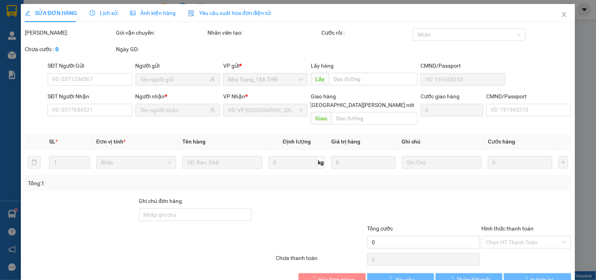
type input "0902569783"
type input "LÊ HUY"
type input "0914017139"
type input "QUYỀN"
type input "30.000"
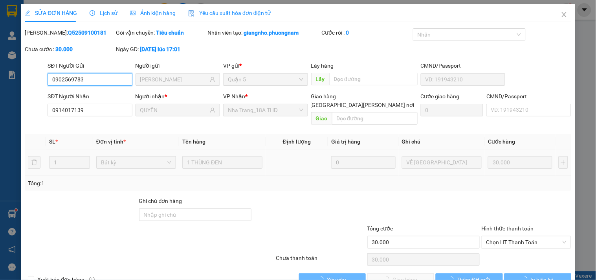
scroll to position [13, 0]
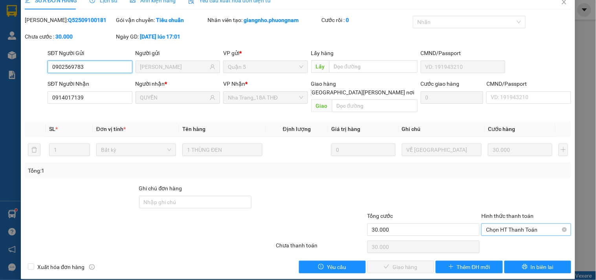
click at [527, 223] on span "Chọn HT Thanh Toán" at bounding box center [526, 229] width 80 height 12
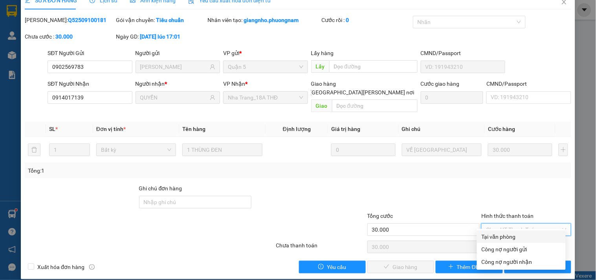
click at [527, 234] on div "Tại văn phòng" at bounding box center [521, 236] width 79 height 9
type input "0"
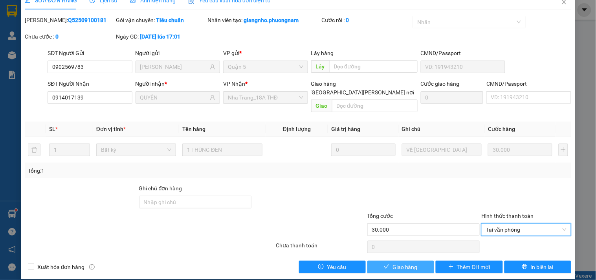
click at [409, 262] on span "Giao hàng" at bounding box center [404, 266] width 25 height 9
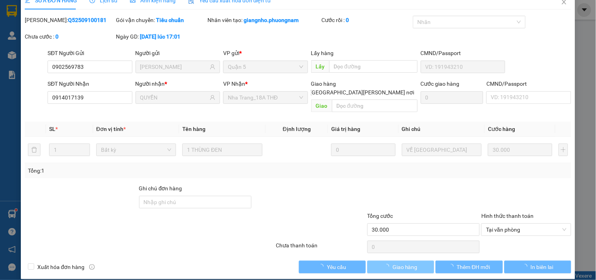
scroll to position [0, 0]
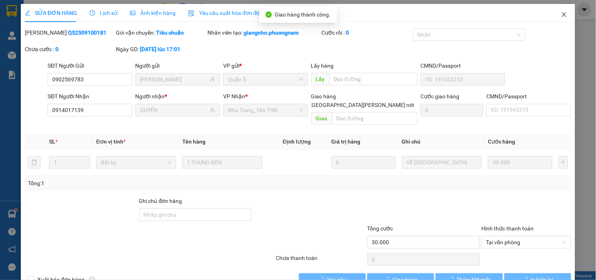
click at [565, 20] on span "Close" at bounding box center [564, 15] width 22 height 22
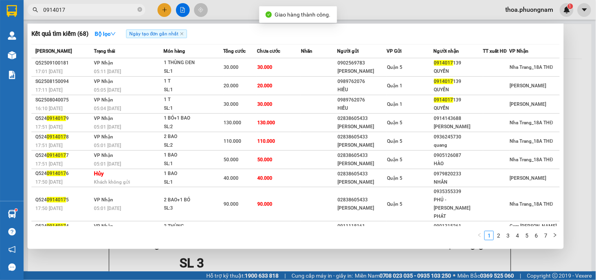
click at [128, 12] on input "0914017" at bounding box center [89, 9] width 93 height 9
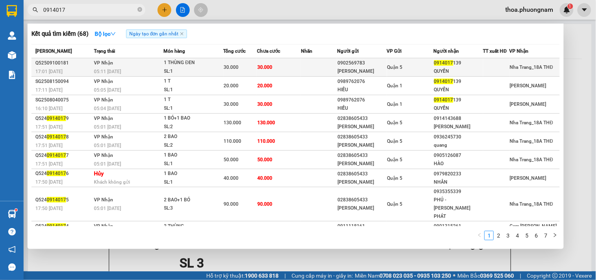
click at [189, 66] on div "1 THÙNG ĐEN" at bounding box center [193, 63] width 59 height 9
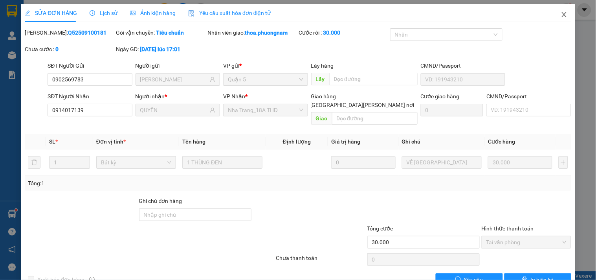
click at [561, 16] on icon "close" at bounding box center [564, 14] width 6 height 6
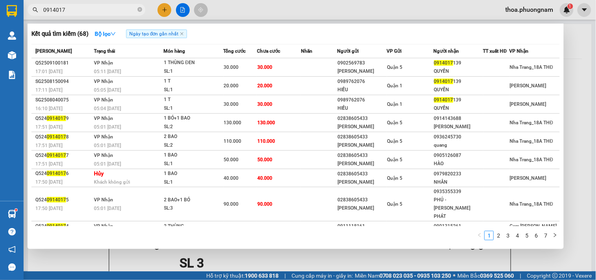
click at [87, 11] on input "0914017" at bounding box center [89, 9] width 93 height 9
type input "0"
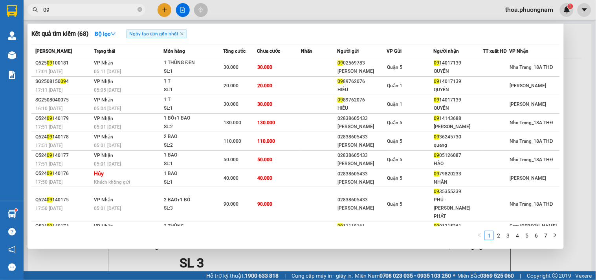
type input "0"
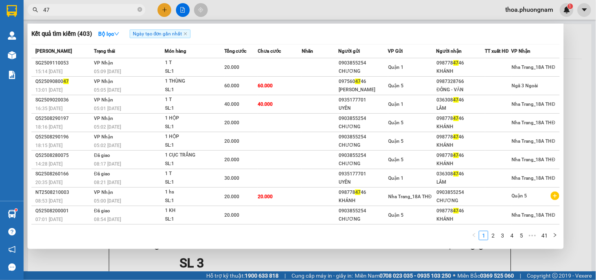
type input "4"
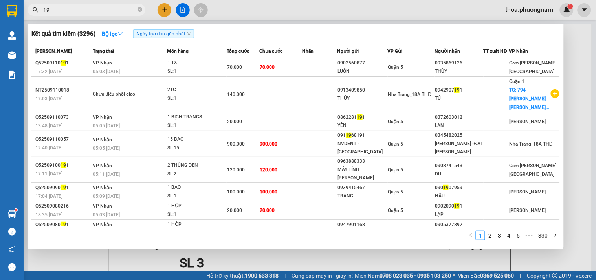
type input "1"
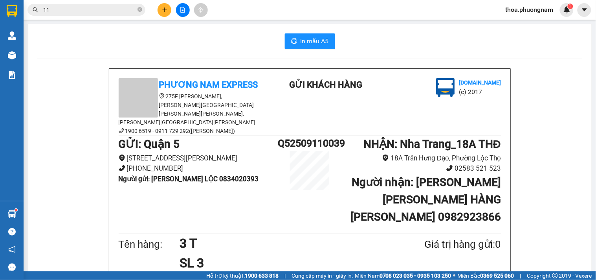
type input "112"
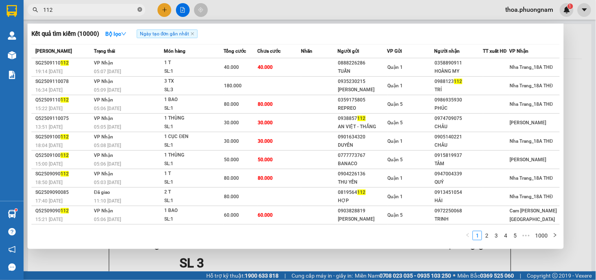
click at [139, 9] on icon "close-circle" at bounding box center [139, 9] width 5 height 5
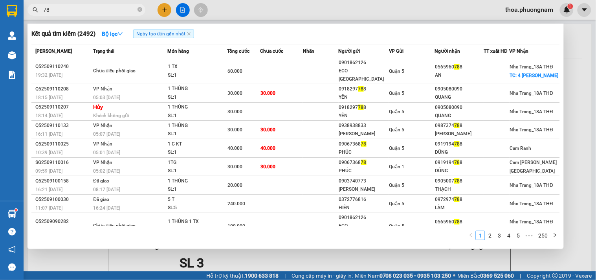
type input "7"
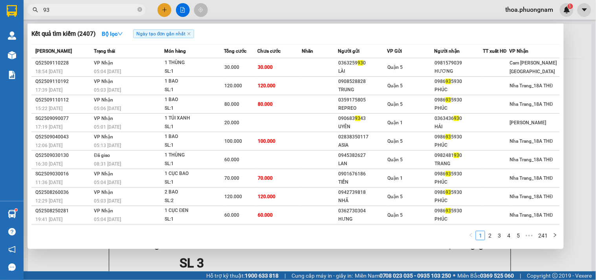
type input "9"
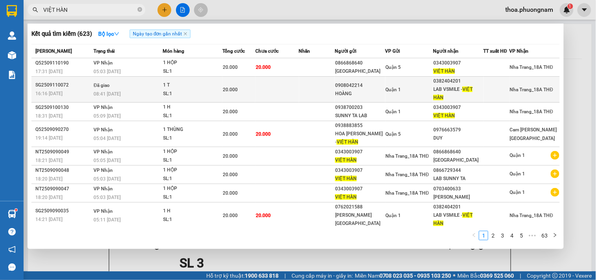
type input "VIỆT HÀN"
click at [324, 85] on td at bounding box center [317, 90] width 36 height 26
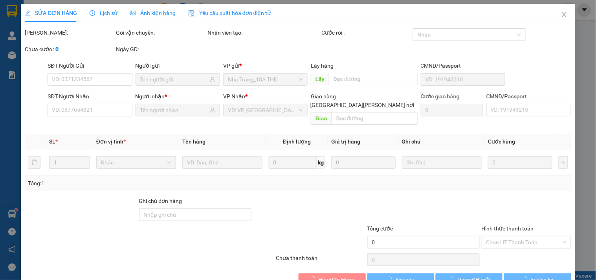
type input "0908042214"
type input "HOÀNG"
type input "0382404201"
type input "LAB VSMILE - VIỆT HÀN"
type input "20.000"
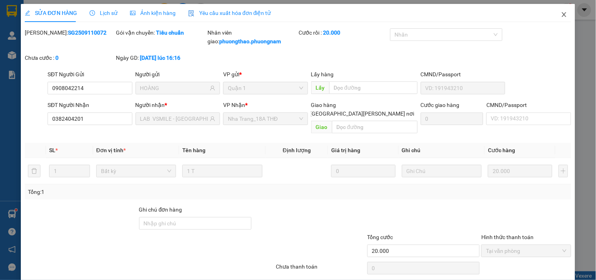
click at [561, 13] on icon "close" at bounding box center [564, 14] width 6 height 6
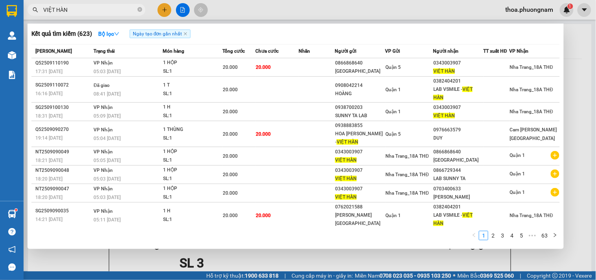
click at [112, 13] on input "VIỆT HÀN" at bounding box center [89, 9] width 93 height 9
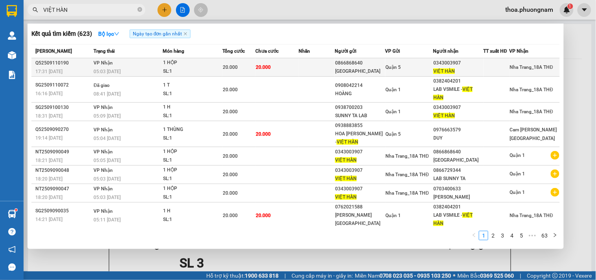
click at [234, 67] on span "20.000" at bounding box center [230, 66] width 15 height 5
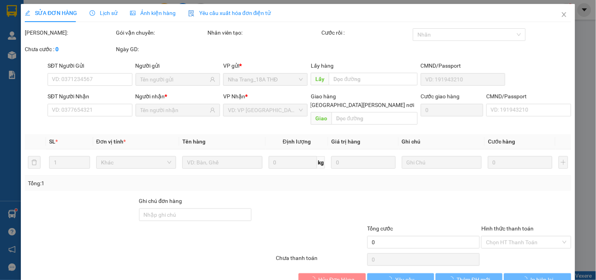
type input "0866868640"
type input "NK CITY GATE"
type input "0343003907"
type input "VIỆT HÀN"
type input "20.000"
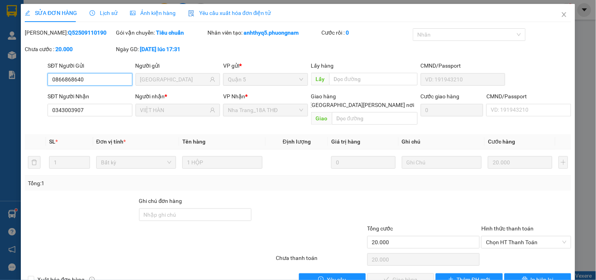
drag, startPoint x: 519, startPoint y: 230, endPoint x: 504, endPoint y: 249, distance: 24.9
click at [519, 236] on span "Chọn HT Thanh Toán" at bounding box center [526, 242] width 80 height 12
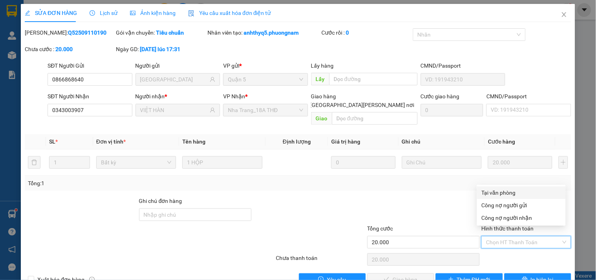
click at [503, 189] on div "Tại văn phòng" at bounding box center [521, 192] width 79 height 9
type input "0"
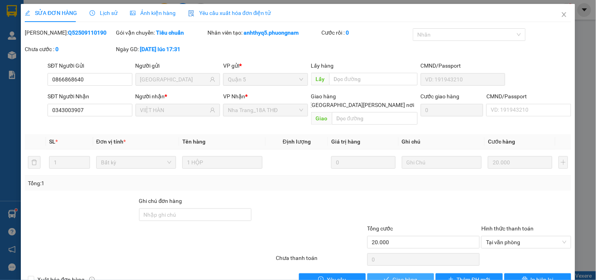
click at [382, 273] on button "Giao hàng" at bounding box center [400, 279] width 67 height 13
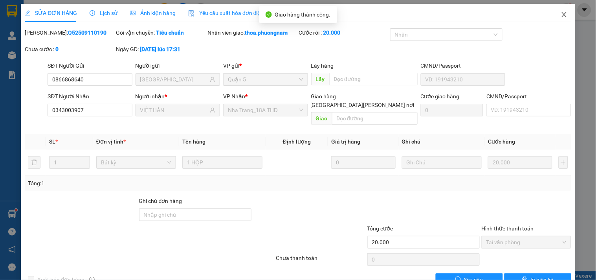
click at [561, 13] on icon "close" at bounding box center [564, 14] width 6 height 6
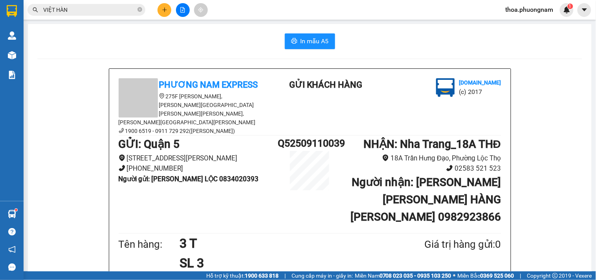
click at [107, 4] on span "VIỆT HÀN" at bounding box center [86, 10] width 118 height 12
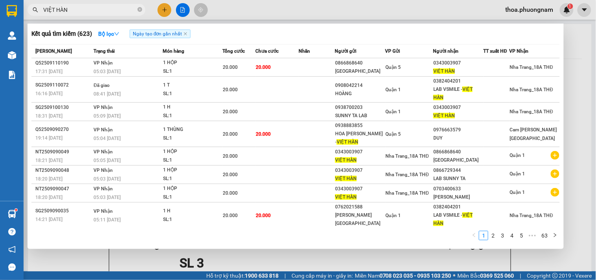
click at [141, 10] on icon "close-circle" at bounding box center [139, 9] width 5 height 5
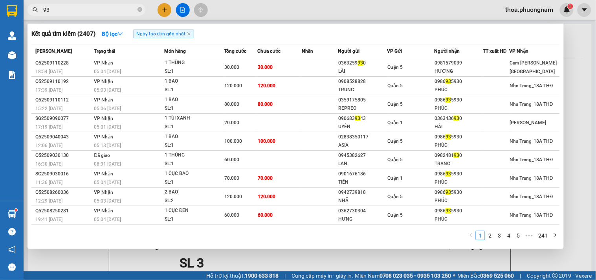
type input "9"
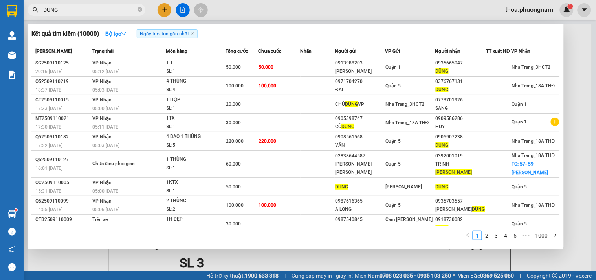
type input "DUNG"
drag, startPoint x: 587, startPoint y: 240, endPoint x: 378, endPoint y: 190, distance: 214.9
click at [584, 241] on div at bounding box center [298, 140] width 596 height 280
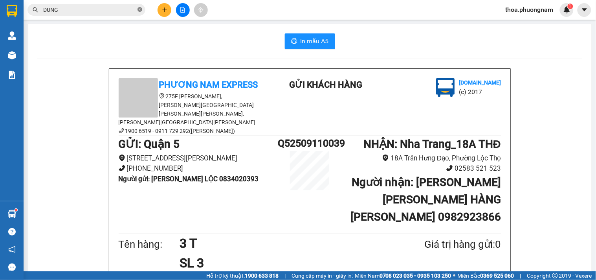
click at [139, 9] on icon "close-circle" at bounding box center [139, 9] width 5 height 5
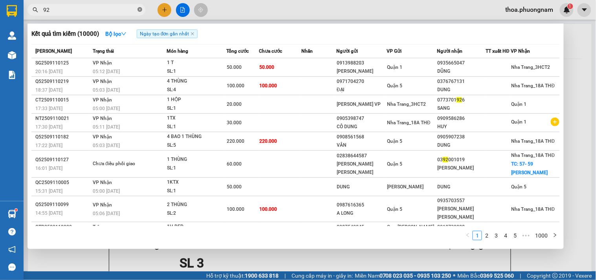
type input "920"
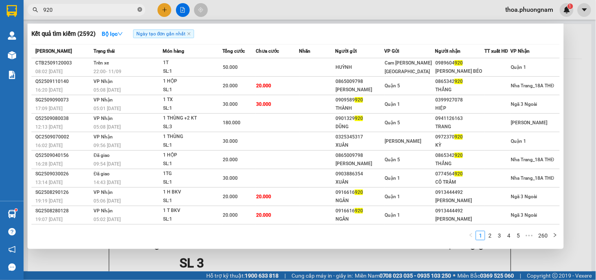
click at [140, 8] on icon "close-circle" at bounding box center [139, 9] width 5 height 5
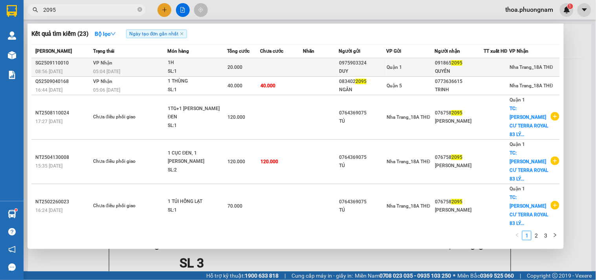
type input "2095"
click at [297, 61] on td at bounding box center [281, 67] width 43 height 18
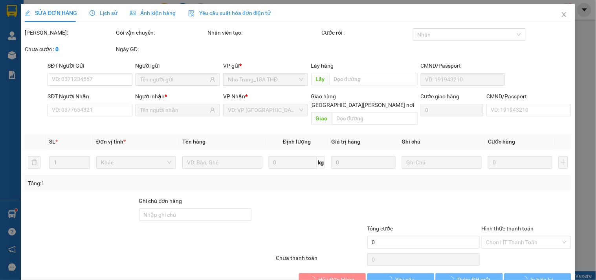
type input "0975903324"
type input "DUY"
type input "0918652095"
type input "QUYÊN"
type input "20.000"
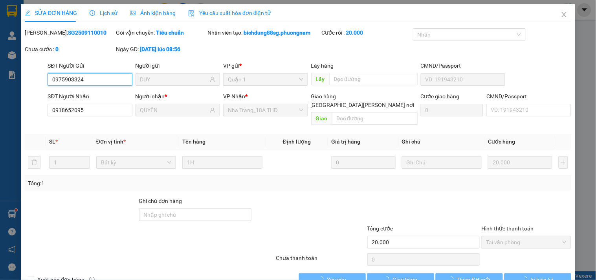
scroll to position [13, 0]
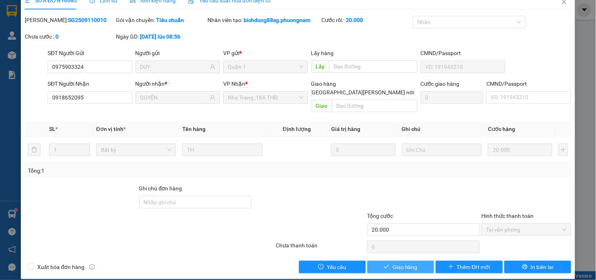
click at [410, 262] on span "Giao hàng" at bounding box center [404, 266] width 25 height 9
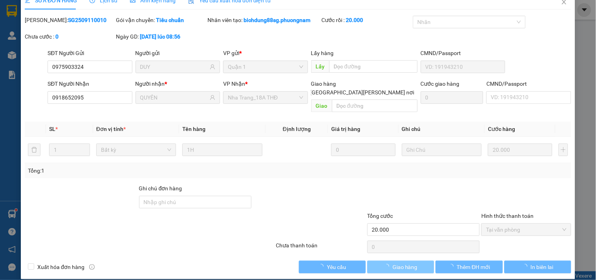
scroll to position [0, 0]
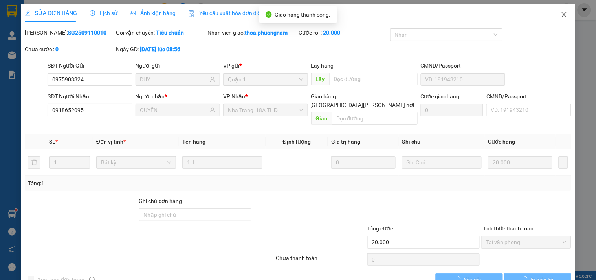
click at [561, 15] on icon "close" at bounding box center [564, 14] width 6 height 6
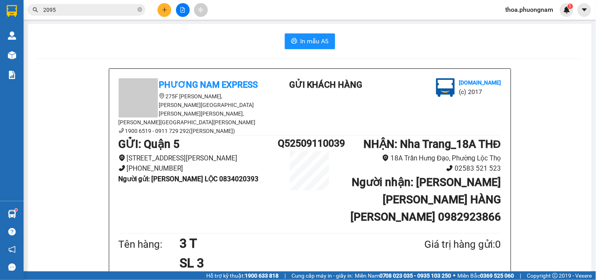
click at [100, 11] on input "2095" at bounding box center [89, 9] width 93 height 9
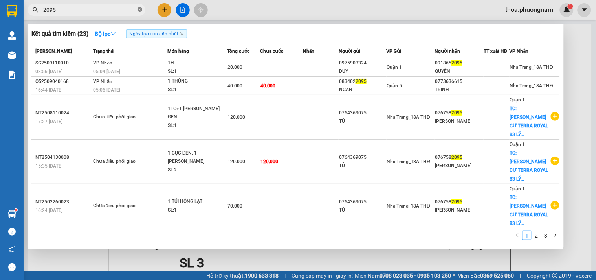
click at [139, 9] on icon "close-circle" at bounding box center [139, 9] width 5 height 5
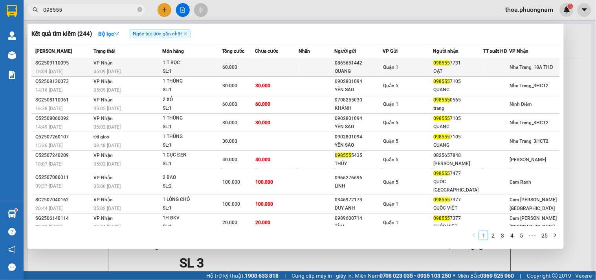
type input "098555"
click at [259, 60] on td at bounding box center [277, 67] width 44 height 18
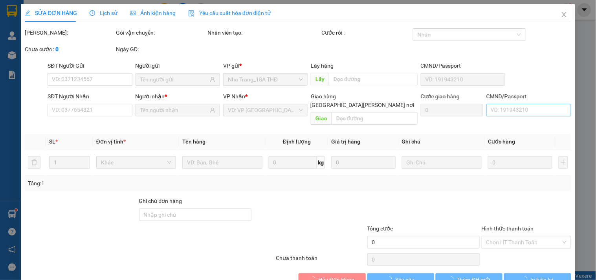
type input "0865651442"
type input "QUANG"
type input "0985557731"
type input "ĐẠT"
type input "60.000"
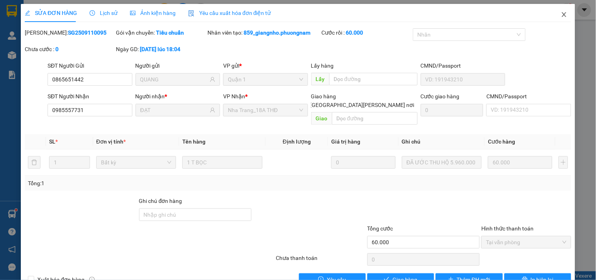
click at [561, 16] on icon "close" at bounding box center [564, 14] width 6 height 6
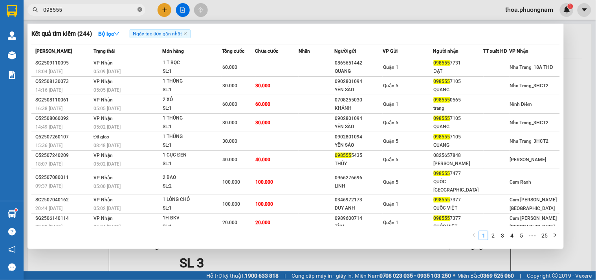
click at [139, 11] on icon "close-circle" at bounding box center [139, 9] width 5 height 5
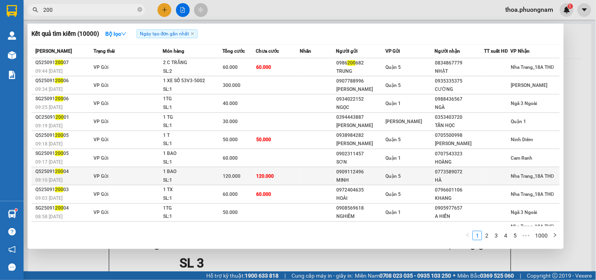
scroll to position [23, 0]
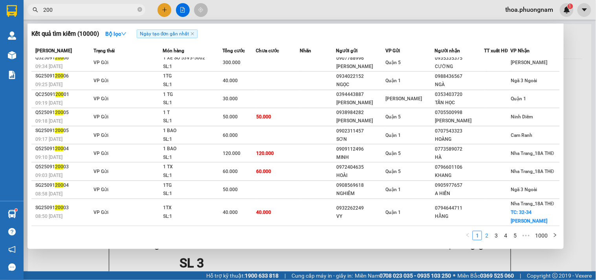
type input "200"
click at [490, 235] on link "2" at bounding box center [486, 235] width 9 height 9
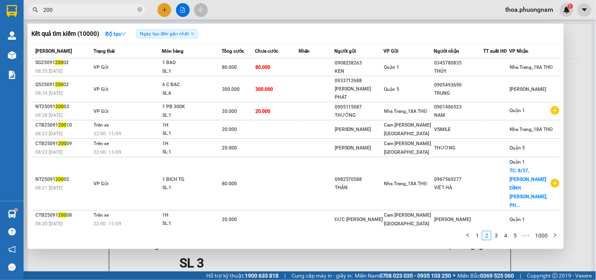
scroll to position [34, 0]
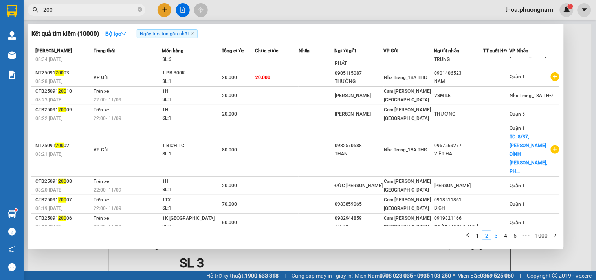
click at [495, 235] on link "3" at bounding box center [496, 235] width 9 height 9
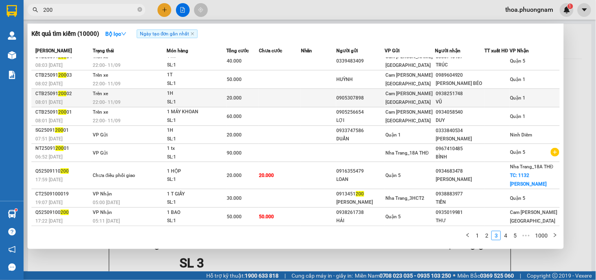
scroll to position [0, 0]
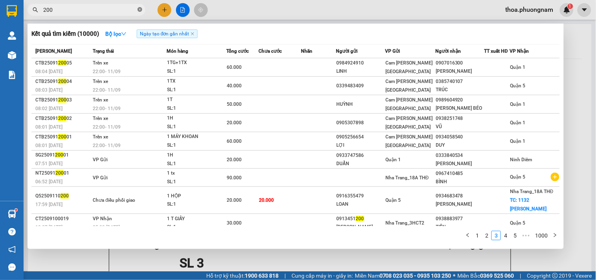
click at [138, 9] on icon "close-circle" at bounding box center [139, 9] width 5 height 5
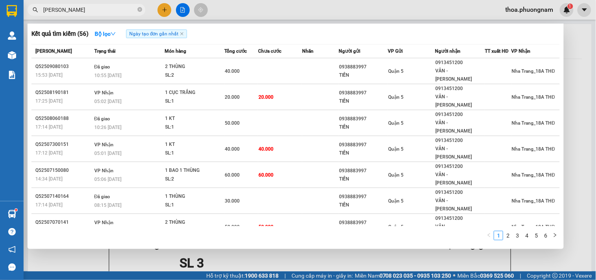
type input "VÂN HOÀNG ANH"
click at [138, 7] on icon "close-circle" at bounding box center [139, 9] width 5 height 5
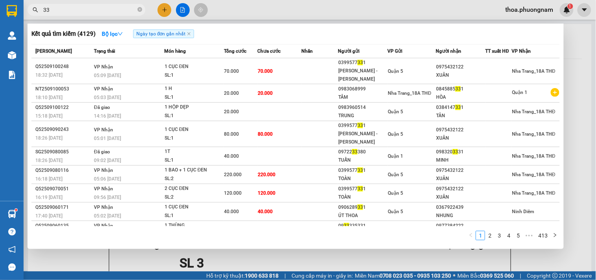
type input "3"
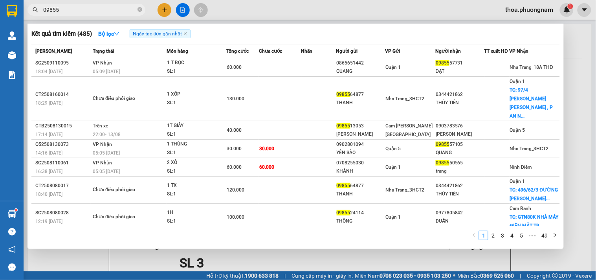
type input "09855"
click at [142, 10] on span "09855" at bounding box center [86, 10] width 118 height 12
click at [141, 7] on icon "close-circle" at bounding box center [139, 9] width 5 height 5
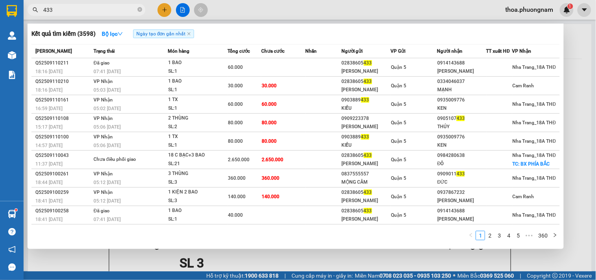
type input "433"
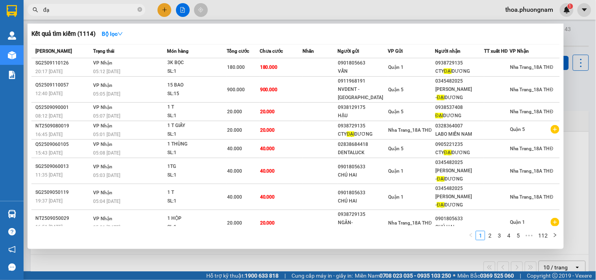
type input "đ"
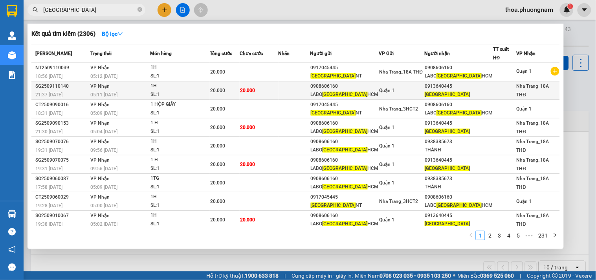
type input "[GEOGRAPHIC_DATA]"
click at [277, 85] on td "20.000" at bounding box center [259, 90] width 38 height 18
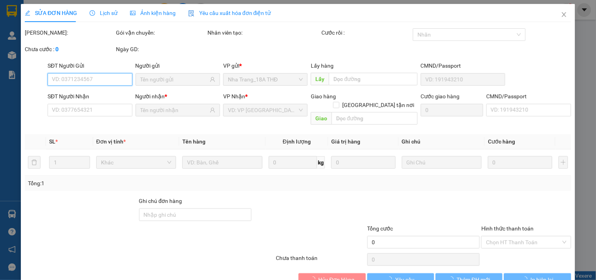
type input "0908606160"
type input "LABO VIỆT TIÊN HCM"
type input "0913640445"
type input "[GEOGRAPHIC_DATA]"
type input "20.000"
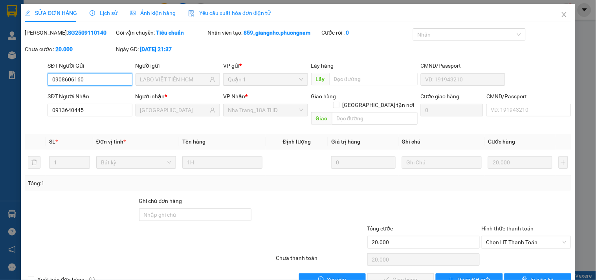
scroll to position [13, 0]
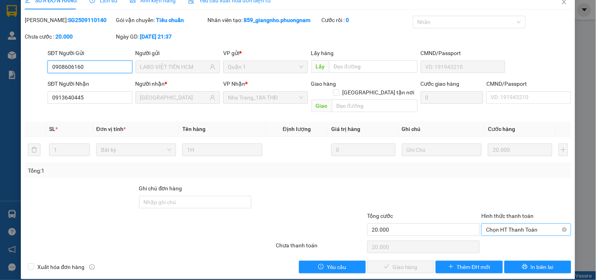
click at [503, 223] on span "Chọn HT Thanh Toán" at bounding box center [526, 229] width 80 height 12
click at [486, 229] on div "Total Paid Fee 0 Total UnPaid Fee 20.000 Cash Collection Total Fee Mã ĐH: SG250…" at bounding box center [298, 144] width 546 height 257
click at [500, 223] on span "Chọn HT Thanh Toán" at bounding box center [526, 229] width 80 height 12
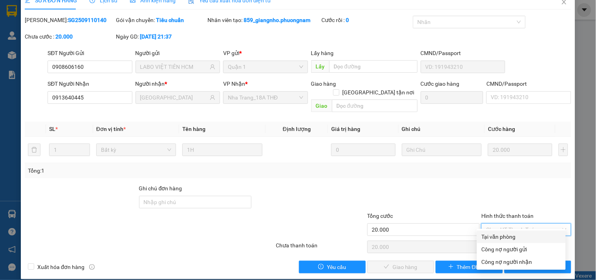
click at [490, 238] on div "Tại văn phòng" at bounding box center [521, 236] width 79 height 9
type input "0"
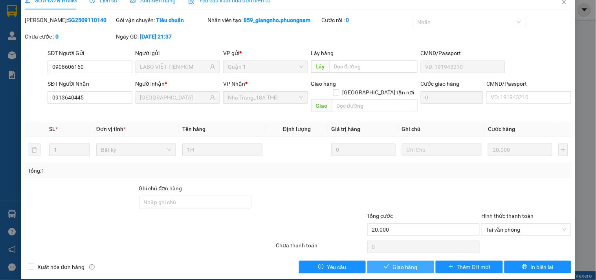
click at [392, 262] on span "Giao hàng" at bounding box center [404, 266] width 25 height 9
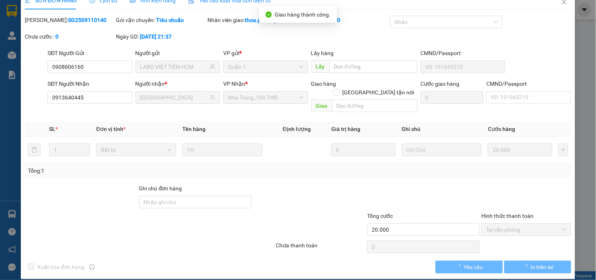
scroll to position [0, 0]
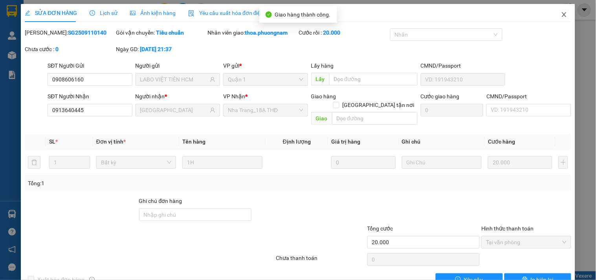
click at [561, 13] on icon "close" at bounding box center [564, 14] width 6 height 6
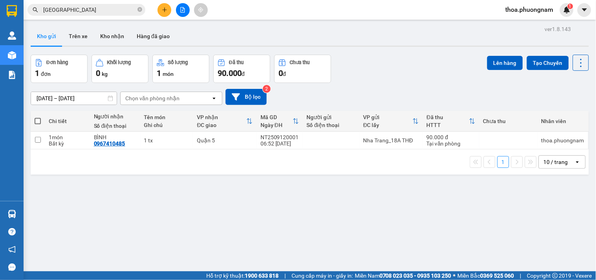
click at [103, 2] on div "Kết quả [PERSON_NAME] ( 2306 ) Bộ lọc Mã ĐH Trạng thái Món hàng Tổng [PERSON_NA…" at bounding box center [298, 10] width 596 height 20
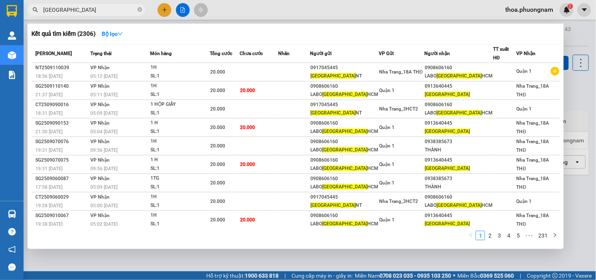
click at [105, 13] on input "[GEOGRAPHIC_DATA]" at bounding box center [89, 9] width 93 height 9
click at [0, 37] on section "Kết quả [PERSON_NAME] ( 2306 ) Bộ lọc Mã ĐH Trạng thái Món hàng Tổng [PERSON_NA…" at bounding box center [298, 140] width 596 height 280
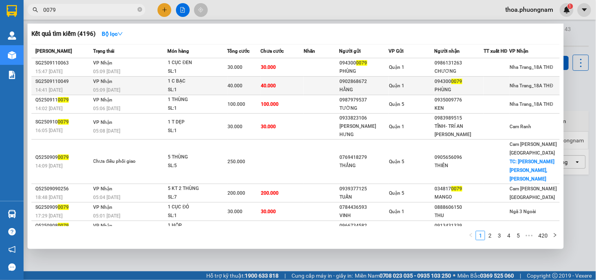
type input "0079"
click at [256, 87] on div "40.000" at bounding box center [244, 85] width 32 height 9
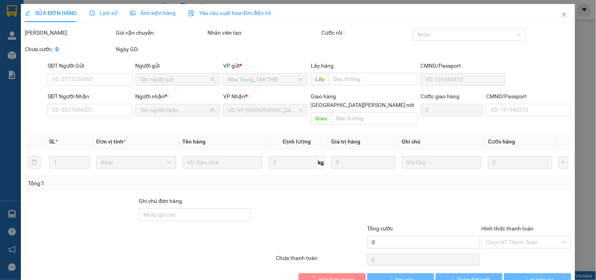
type input "0902868672"
type input "HẰNG"
type input "0943000079"
type input "PHÙNG"
type input "40.000"
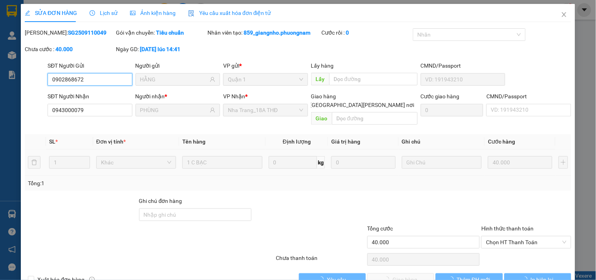
scroll to position [13, 0]
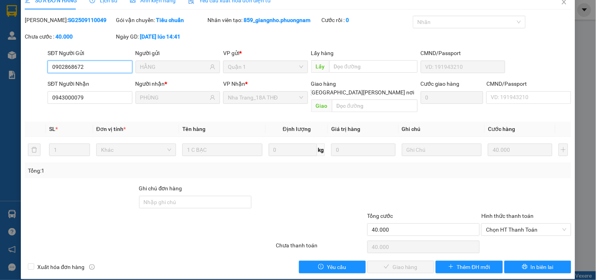
click at [496, 225] on span "Chọn HT Thanh Toán" at bounding box center [526, 229] width 80 height 12
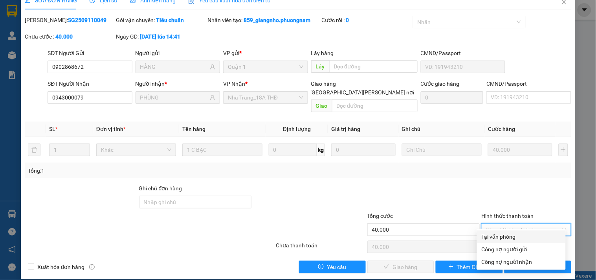
click at [500, 236] on div "Tại văn phòng" at bounding box center [521, 236] width 79 height 9
type input "0"
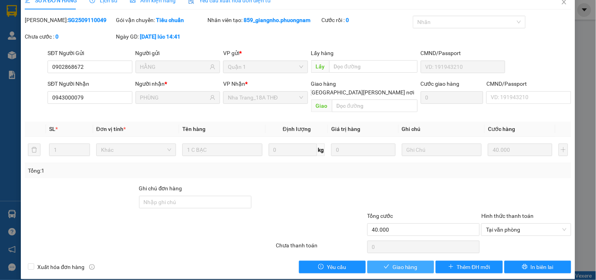
drag, startPoint x: 390, startPoint y: 258, endPoint x: 390, endPoint y: 249, distance: 8.7
click at [392, 262] on span "Giao hàng" at bounding box center [404, 266] width 25 height 9
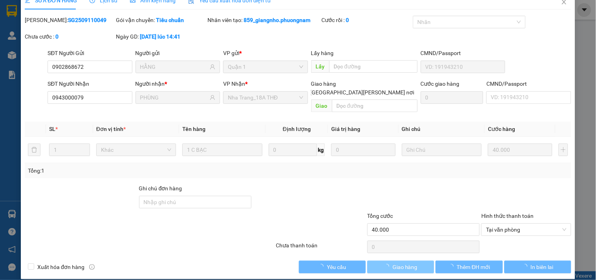
scroll to position [0, 0]
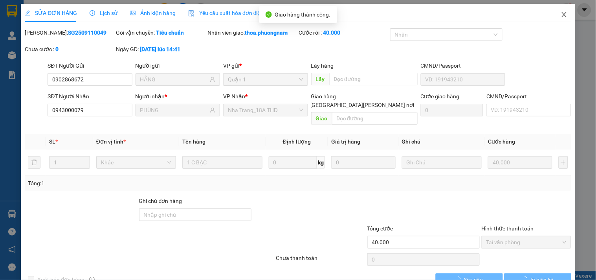
click at [563, 12] on span "Close" at bounding box center [564, 15] width 22 height 22
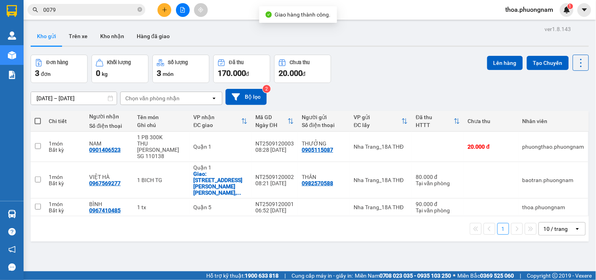
click at [107, 11] on input "0079" at bounding box center [89, 9] width 93 height 9
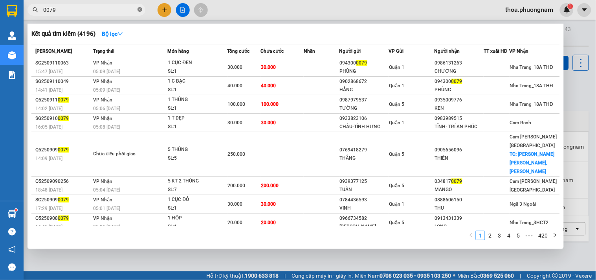
click at [140, 9] on icon "close-circle" at bounding box center [139, 9] width 5 height 5
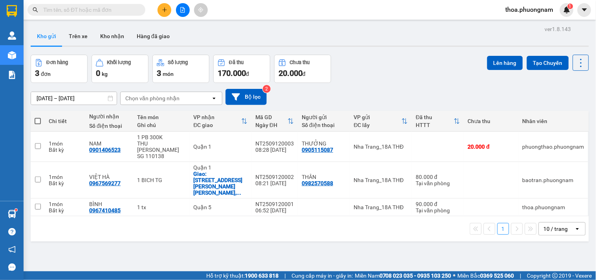
type input "0"
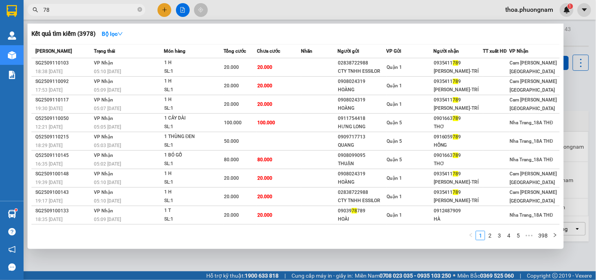
type input "7"
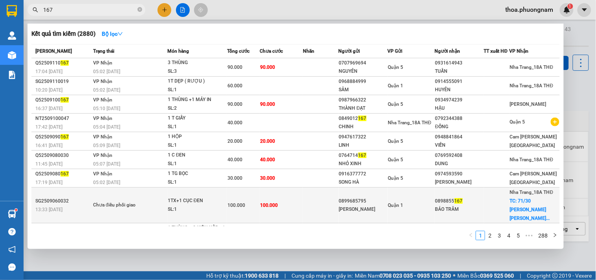
scroll to position [35, 0]
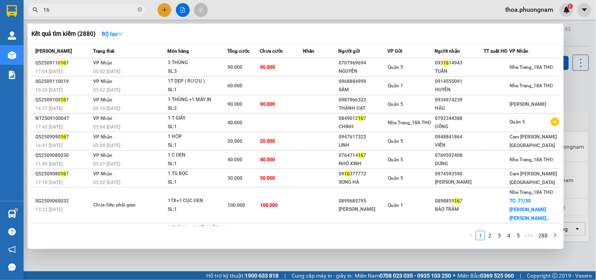
type input "1"
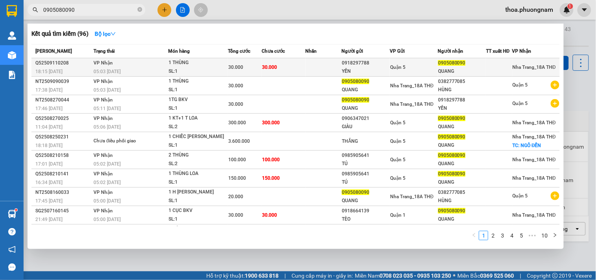
type input "0905080090"
click at [203, 65] on div "1 THÙNG" at bounding box center [198, 63] width 59 height 9
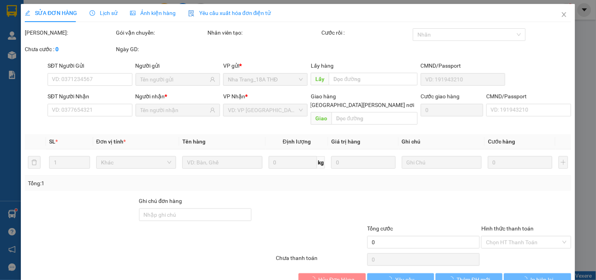
type input "0918297788"
type input "YẾN"
type input "0905080090"
type input "QUANG"
type input "30.000"
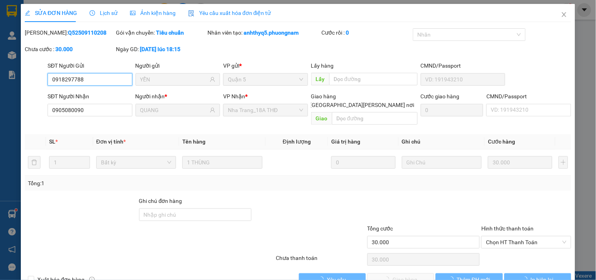
scroll to position [13, 0]
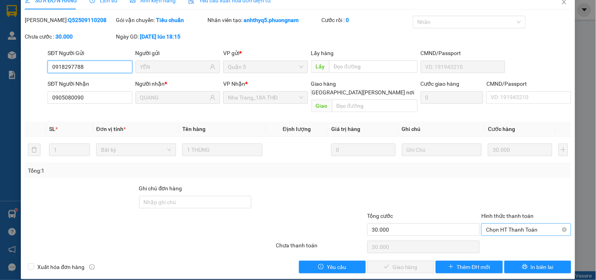
click at [507, 223] on span "Chọn HT Thanh Toán" at bounding box center [526, 229] width 80 height 12
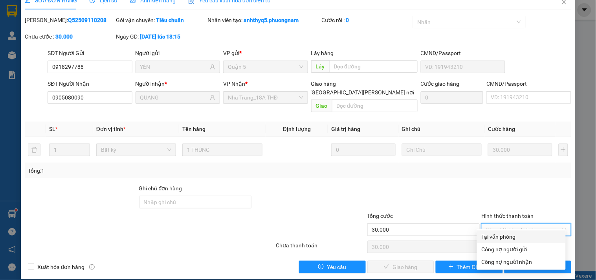
click at [499, 237] on div "Tại văn phòng" at bounding box center [521, 236] width 79 height 9
type input "0"
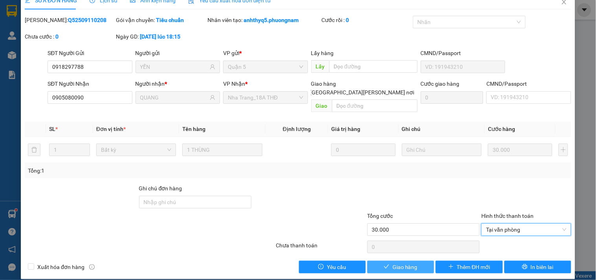
click at [392, 262] on span "Giao hàng" at bounding box center [404, 266] width 25 height 9
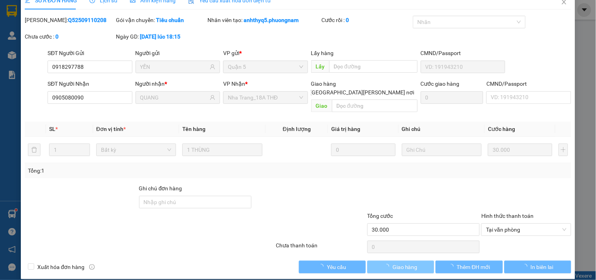
scroll to position [0, 0]
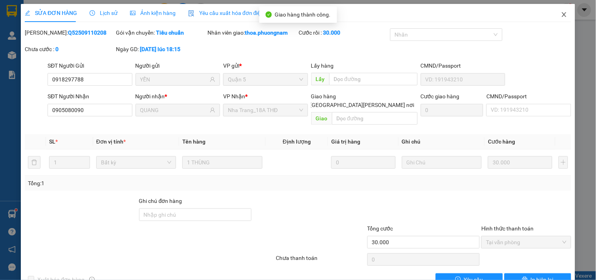
click at [561, 12] on icon "close" at bounding box center [564, 14] width 6 height 6
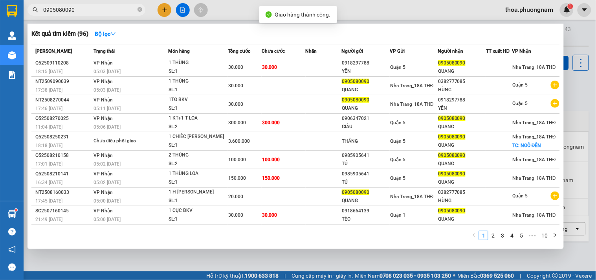
click at [124, 13] on input "0905080090" at bounding box center [89, 9] width 93 height 9
click at [135, 9] on input "0905080090" at bounding box center [89, 9] width 93 height 9
click at [139, 11] on icon "close-circle" at bounding box center [139, 9] width 5 height 5
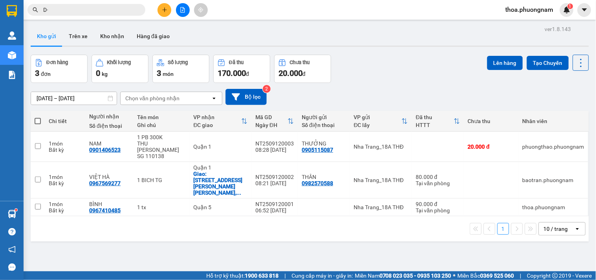
type input "D"
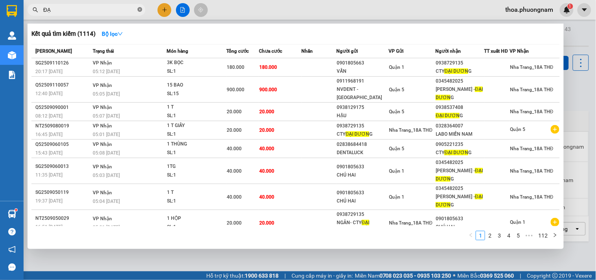
type input "Đ"
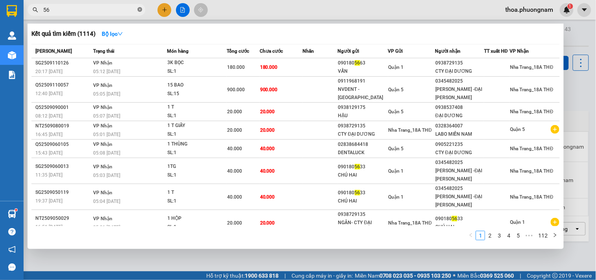
type input "566"
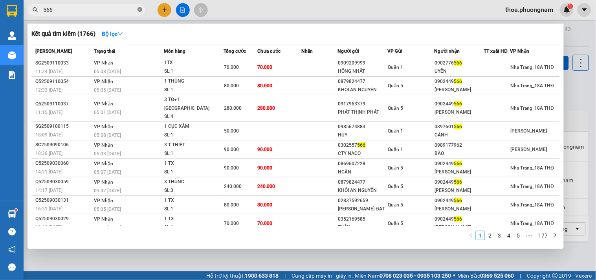
click at [140, 10] on icon "close-circle" at bounding box center [139, 9] width 5 height 5
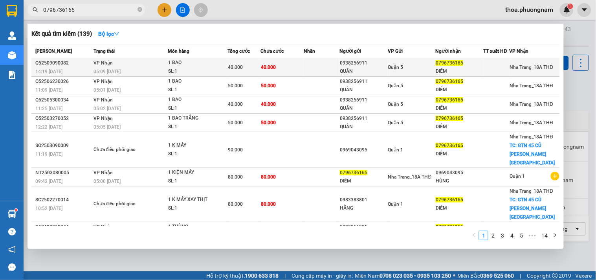
type input "0796736165"
click at [224, 68] on div "SL: 1" at bounding box center [197, 71] width 59 height 9
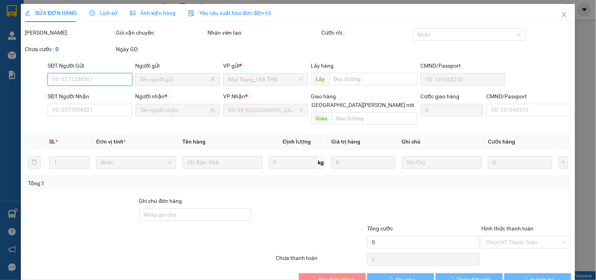
type input "0938256911"
type input "QUÂN"
type input "0796736165"
type input "DIỄM"
type input "40.000"
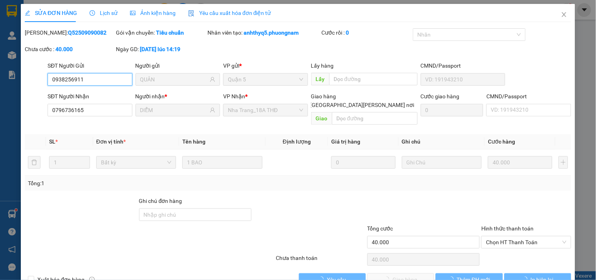
scroll to position [13, 0]
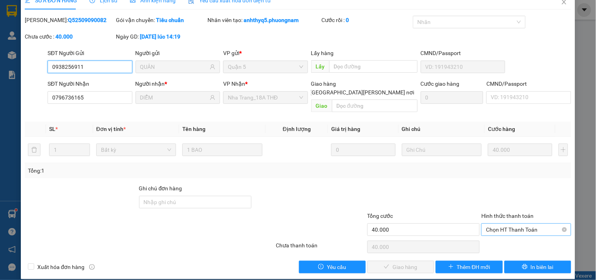
click at [515, 223] on span "Chọn HT Thanh Toán" at bounding box center [526, 229] width 80 height 12
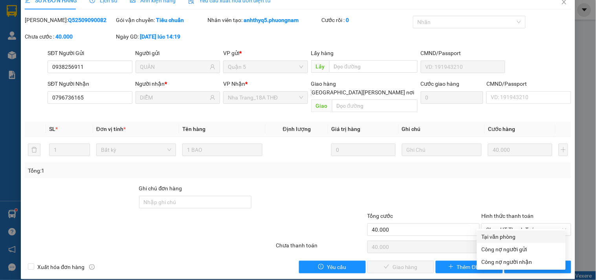
drag, startPoint x: 507, startPoint y: 229, endPoint x: 505, endPoint y: 232, distance: 4.5
click at [506, 229] on div "Total Paid Fee 0 Total UnPaid Fee 40.000 Cash Collection Total Fee Mã ĐH: Q5250…" at bounding box center [298, 144] width 546 height 257
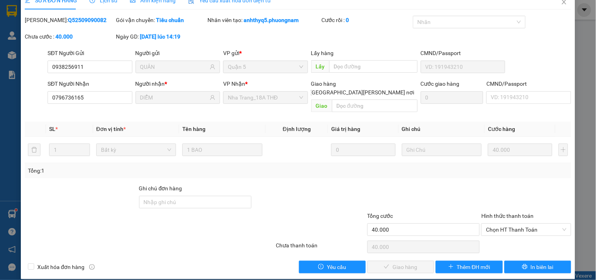
drag, startPoint x: 493, startPoint y: 213, endPoint x: 493, endPoint y: 233, distance: 20.0
click at [493, 215] on div "Hình thức thanh toán Chọn HT Thanh Toán" at bounding box center [526, 224] width 90 height 27
click at [493, 239] on div "Chọn HT Thanh Toán" at bounding box center [525, 247] width 91 height 16
click at [497, 223] on span "Chọn HT Thanh Toán" at bounding box center [526, 229] width 80 height 12
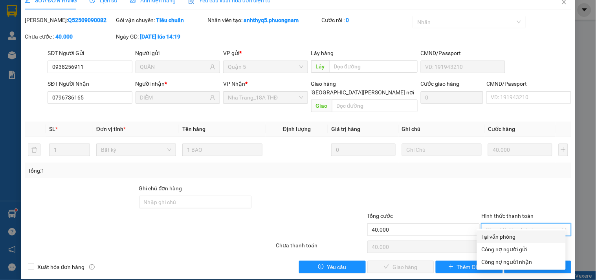
click at [496, 232] on div "Tại văn phòng" at bounding box center [521, 236] width 79 height 9
type input "0"
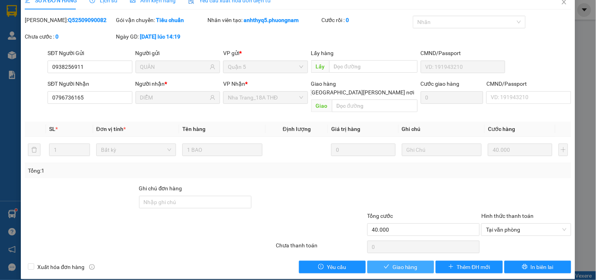
click at [402, 262] on span "Giao hàng" at bounding box center [404, 266] width 25 height 9
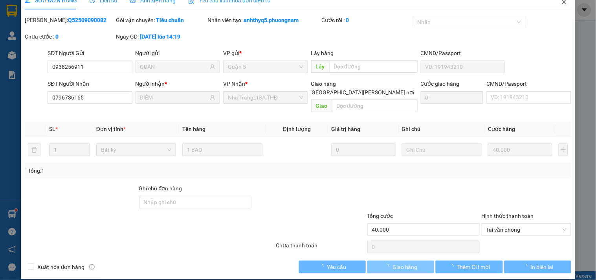
scroll to position [0, 0]
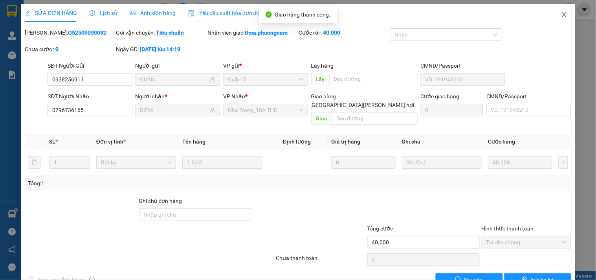
click at [561, 16] on icon "close" at bounding box center [564, 14] width 6 height 6
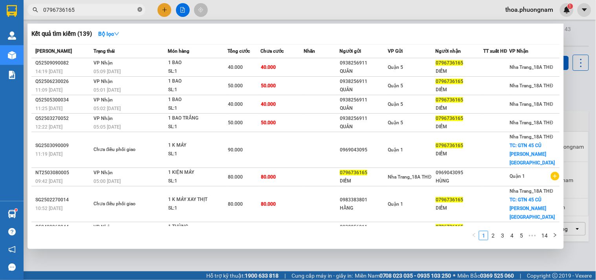
click at [138, 9] on icon "close-circle" at bounding box center [139, 9] width 5 height 5
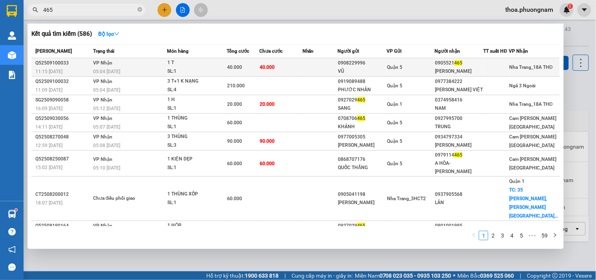
type input "465"
click at [191, 63] on div "1 T" at bounding box center [196, 63] width 59 height 9
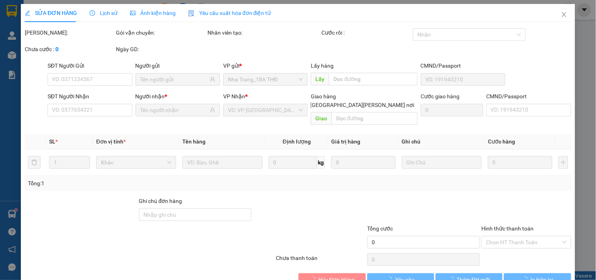
type input "0908229996"
type input "VŨ"
type input "0905521465"
type input "HUY HÀ"
type input "40.000"
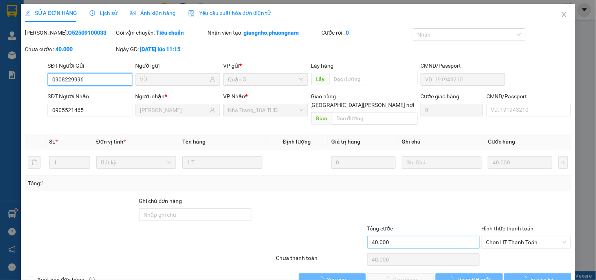
scroll to position [13, 0]
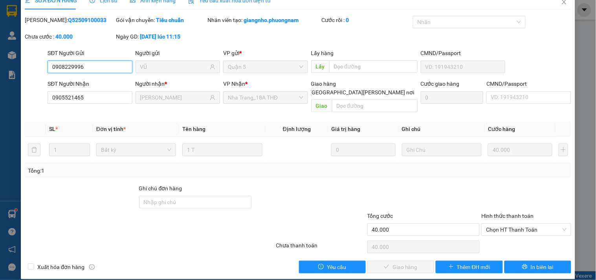
drag, startPoint x: 506, startPoint y: 217, endPoint x: 506, endPoint y: 236, distance: 18.9
click at [506, 223] on span "Chọn HT Thanh Toán" at bounding box center [526, 229] width 80 height 12
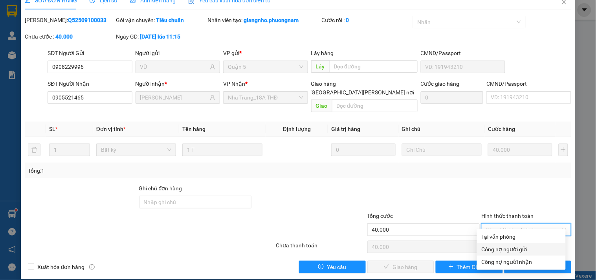
click at [499, 244] on div "Công nợ người gửi" at bounding box center [521, 249] width 89 height 13
type input "0"
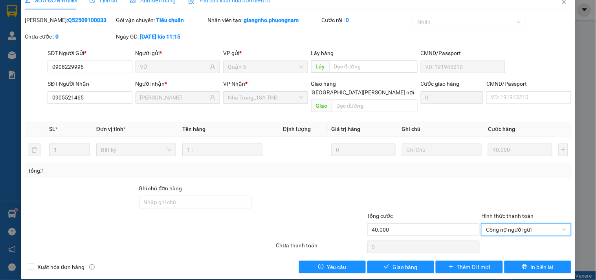
drag, startPoint x: 504, startPoint y: 221, endPoint x: 507, endPoint y: 228, distance: 7.6
click at [505, 223] on span "Công nợ người gửi" at bounding box center [526, 229] width 80 height 12
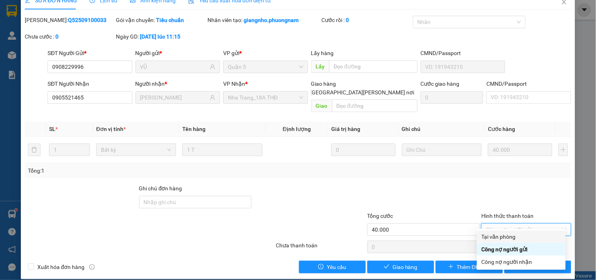
drag, startPoint x: 503, startPoint y: 240, endPoint x: 470, endPoint y: 241, distance: 33.0
click at [502, 240] on div "Tại văn phòng" at bounding box center [521, 236] width 79 height 9
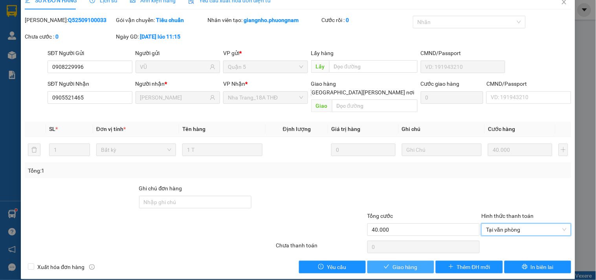
click at [407, 262] on span "Giao hàng" at bounding box center [404, 266] width 25 height 9
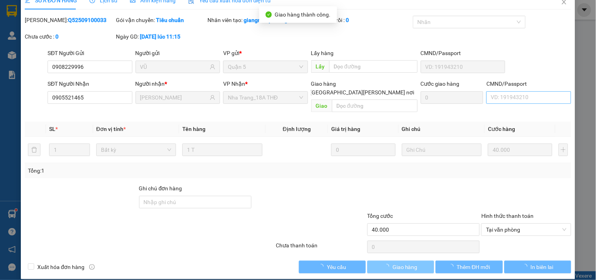
scroll to position [0, 0]
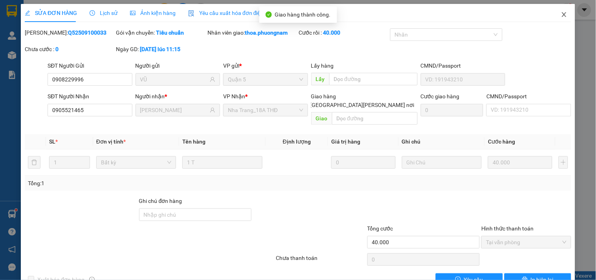
click at [557, 20] on span "Close" at bounding box center [564, 15] width 22 height 22
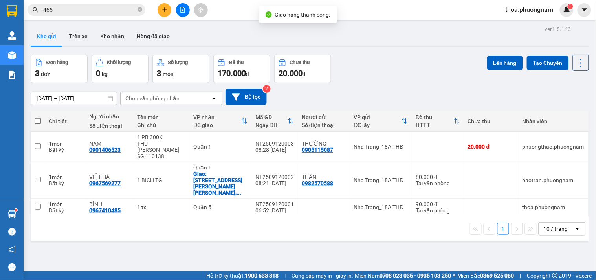
click at [91, 11] on input "465" at bounding box center [89, 9] width 93 height 9
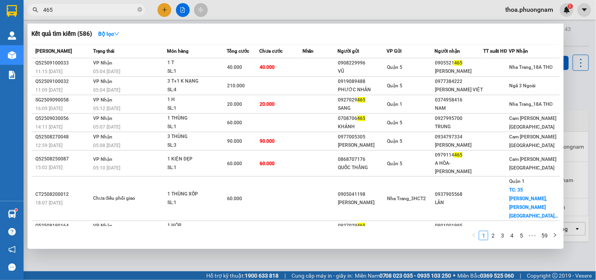
click at [136, 8] on span "465" at bounding box center [86, 10] width 118 height 12
click at [140, 9] on icon "close-circle" at bounding box center [139, 9] width 5 height 5
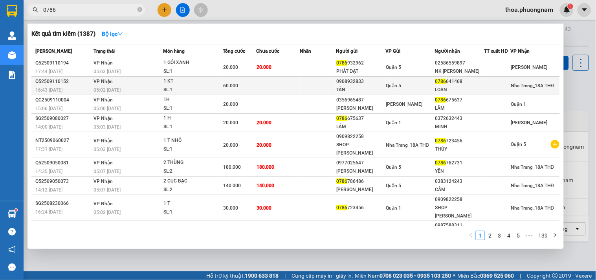
type input "0786"
click at [403, 86] on div "Quận 5" at bounding box center [410, 85] width 49 height 9
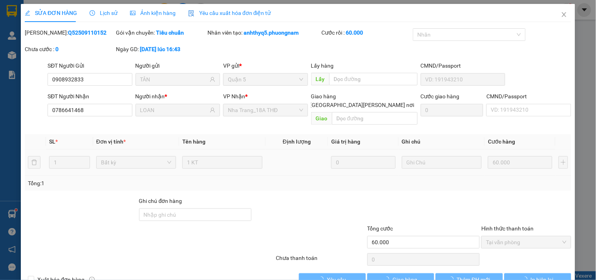
type input "0908932833"
type input "TÂN"
type input "0786641468"
type input "LOAN"
type input "60.000"
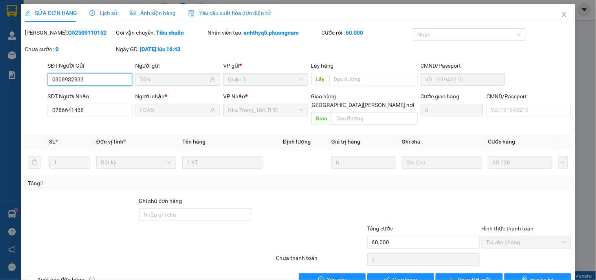
scroll to position [13, 0]
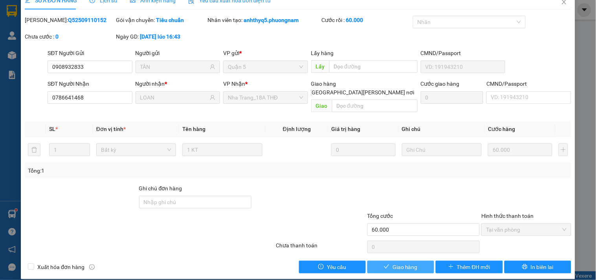
click at [414, 260] on button "Giao hàng" at bounding box center [400, 266] width 67 height 13
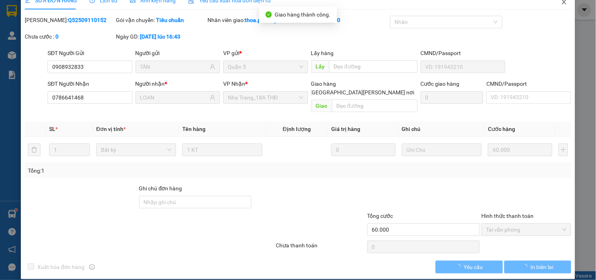
scroll to position [0, 0]
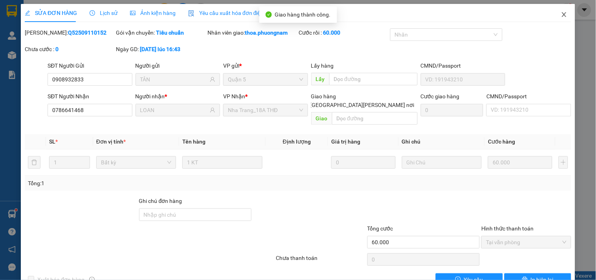
click at [562, 16] on span "Close" at bounding box center [564, 15] width 22 height 22
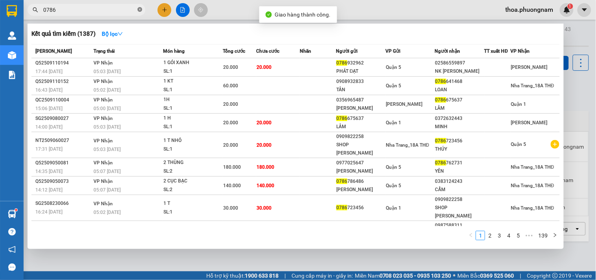
click at [139, 8] on icon "close-circle" at bounding box center [139, 9] width 5 height 5
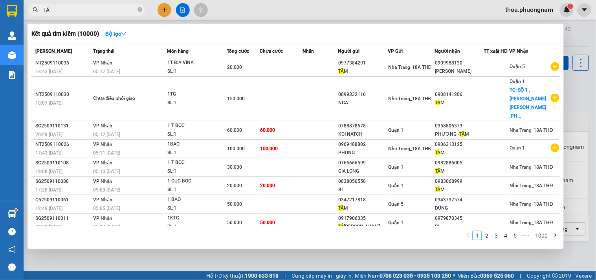
type input "T"
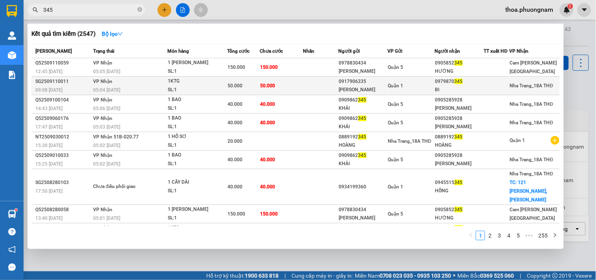
type input "345"
click at [181, 86] on div "SL: 1" at bounding box center [197, 90] width 59 height 9
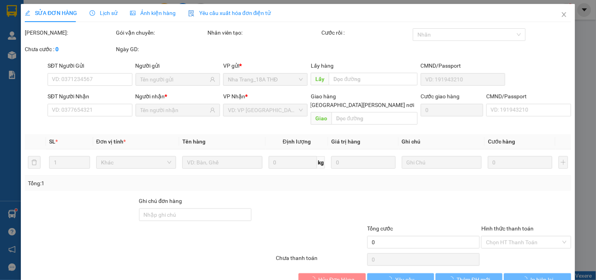
type input "0917906335"
type input "TÂM MINH"
type input "0979870345"
type input "BI"
type input "50.000"
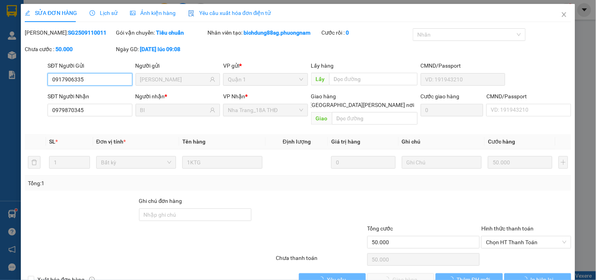
scroll to position [13, 0]
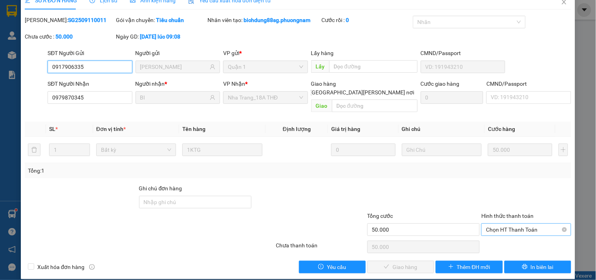
drag, startPoint x: 503, startPoint y: 218, endPoint x: 499, endPoint y: 227, distance: 10.0
click at [502, 223] on span "Chọn HT Thanh Toán" at bounding box center [526, 229] width 80 height 12
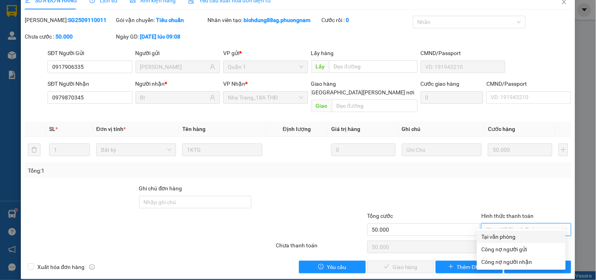
click at [488, 238] on div "Tại văn phòng" at bounding box center [521, 236] width 79 height 9
type input "0"
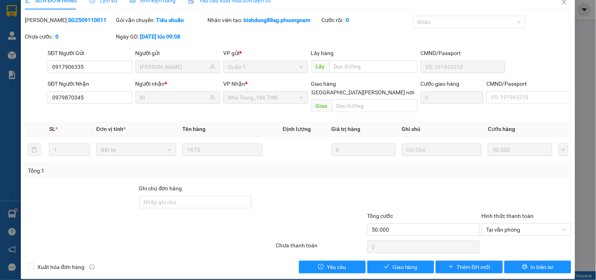
click at [402, 265] on div "SỬA ĐƠN HÀNG Lịch sử Ảnh kiện hàng Yêu cầu xuất hóa đơn điện tử Total Paid Fee …" at bounding box center [298, 135] width 554 height 288
click at [408, 262] on span "Giao hàng" at bounding box center [404, 266] width 25 height 9
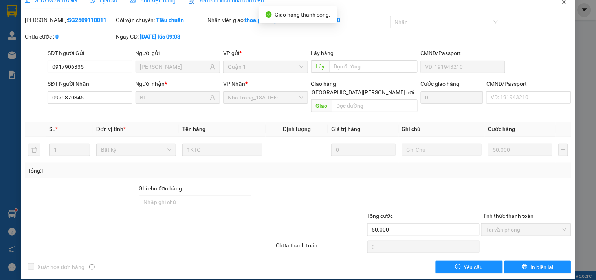
click at [561, 3] on icon "close" at bounding box center [564, 2] width 6 height 6
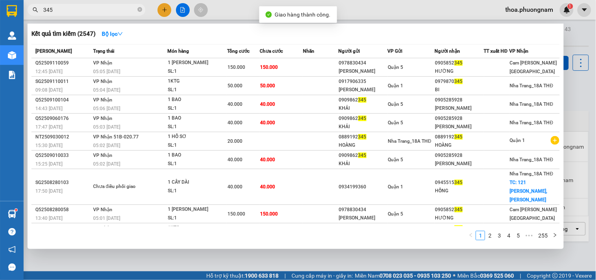
click at [108, 12] on input "345" at bounding box center [89, 9] width 93 height 9
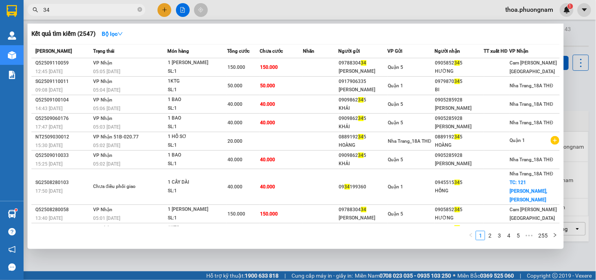
type input "3"
type input "166"
